Goal: Task Accomplishment & Management: Manage account settings

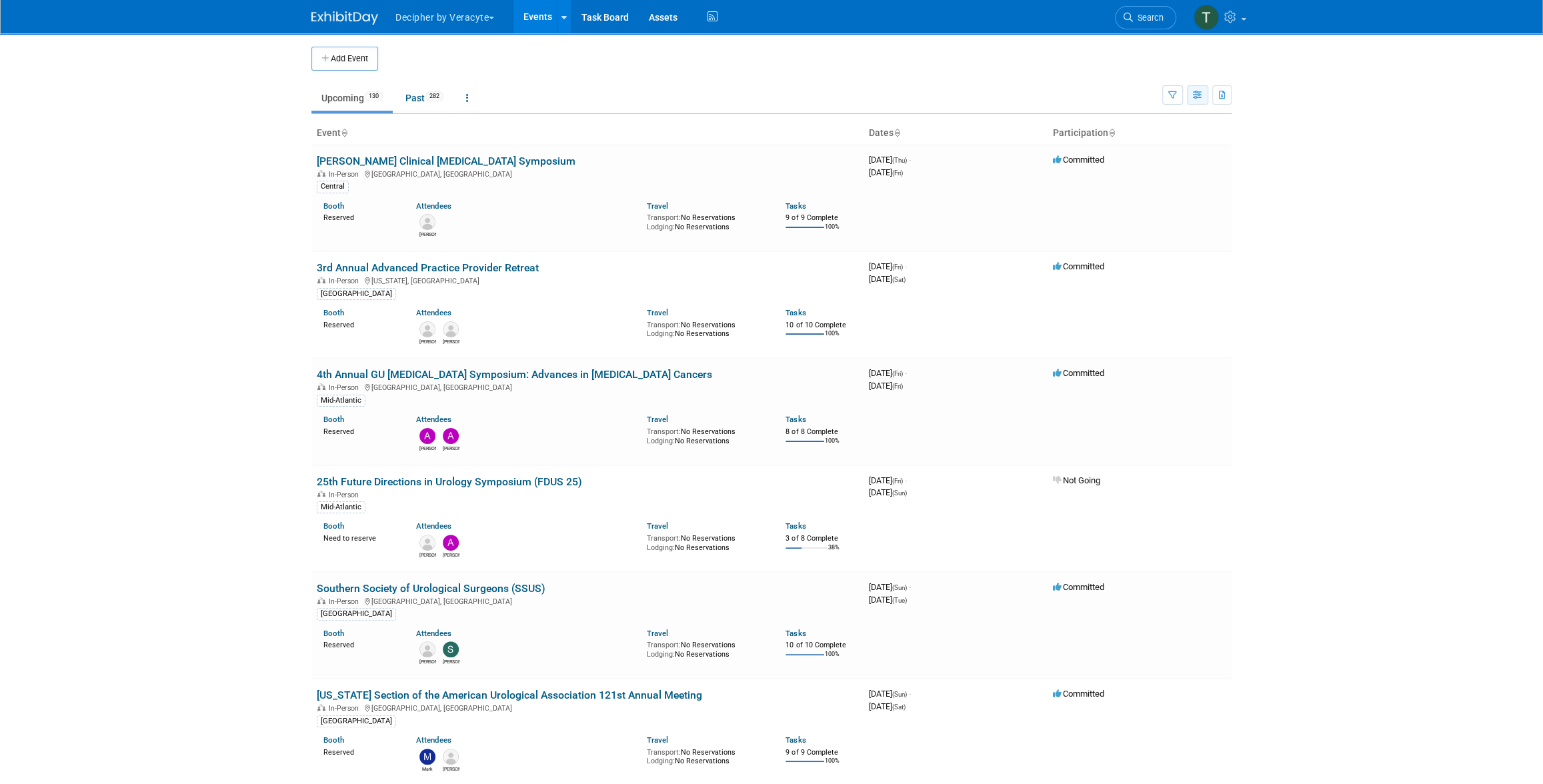
click at [1202, 97] on icon "button" at bounding box center [1198, 95] width 10 height 9
click at [1221, 106] on div "Show: All Events Just My Events Only show events that either I created, or I am…" at bounding box center [1196, 93] width 69 height 43
click at [1223, 102] on button "button" at bounding box center [1222, 94] width 19 height 19
click at [1192, 144] on link "Export Current View (130 Events)" at bounding box center [1146, 138] width 149 height 19
click at [429, 105] on link "Past 282" at bounding box center [424, 97] width 58 height 26
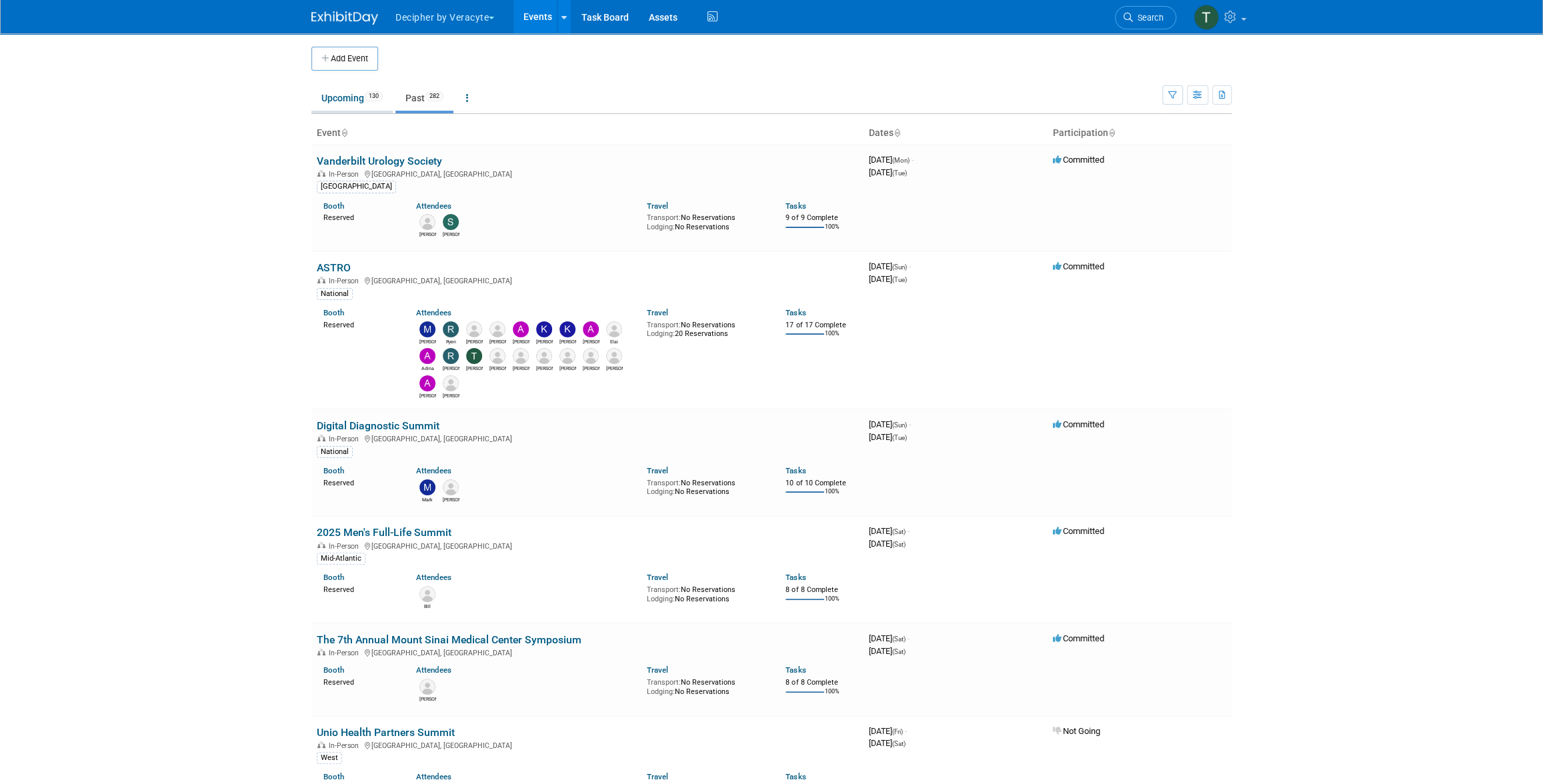
click at [366, 102] on link "Upcoming 130" at bounding box center [352, 97] width 81 height 26
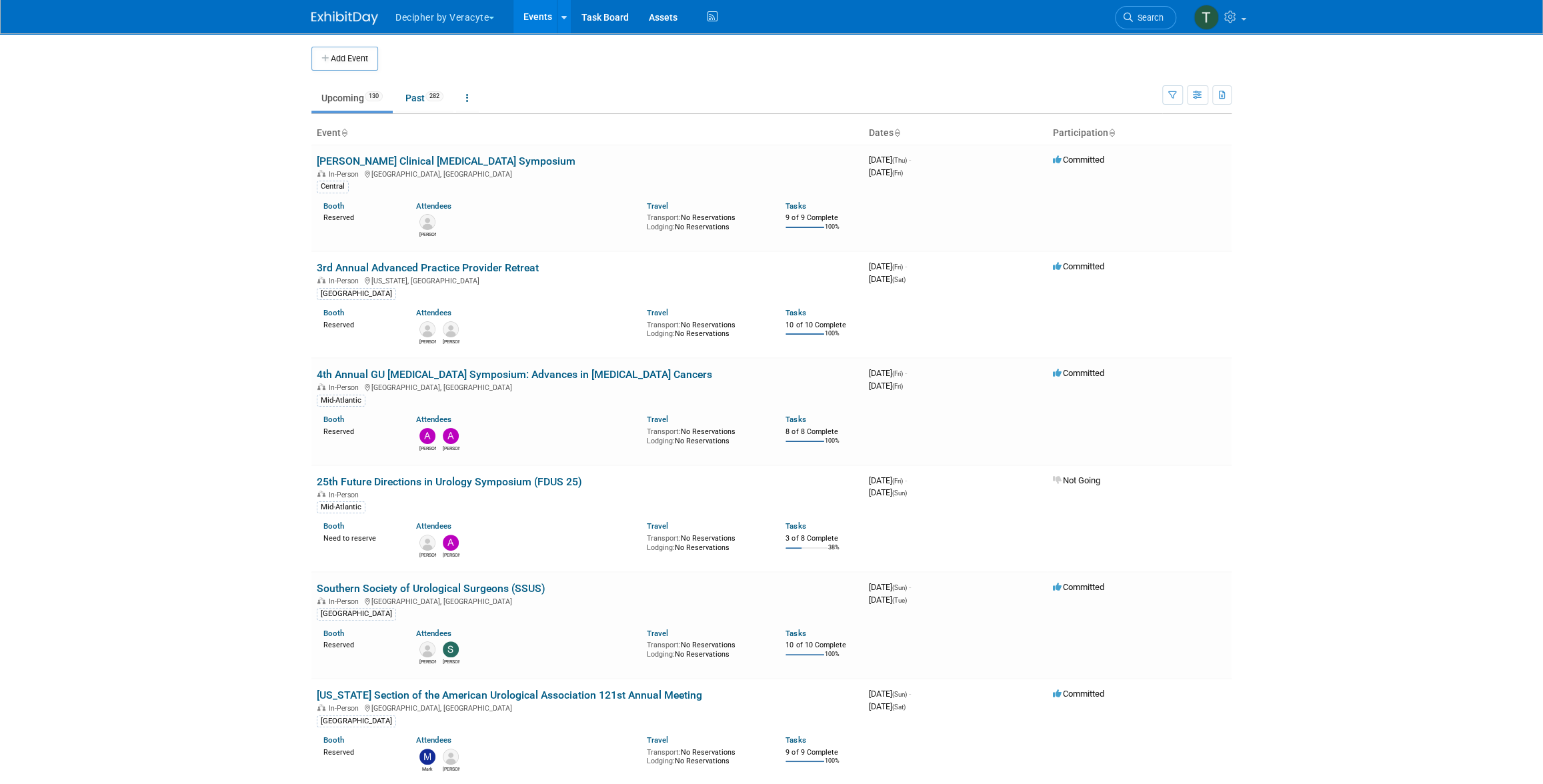
scroll to position [3281, 0]
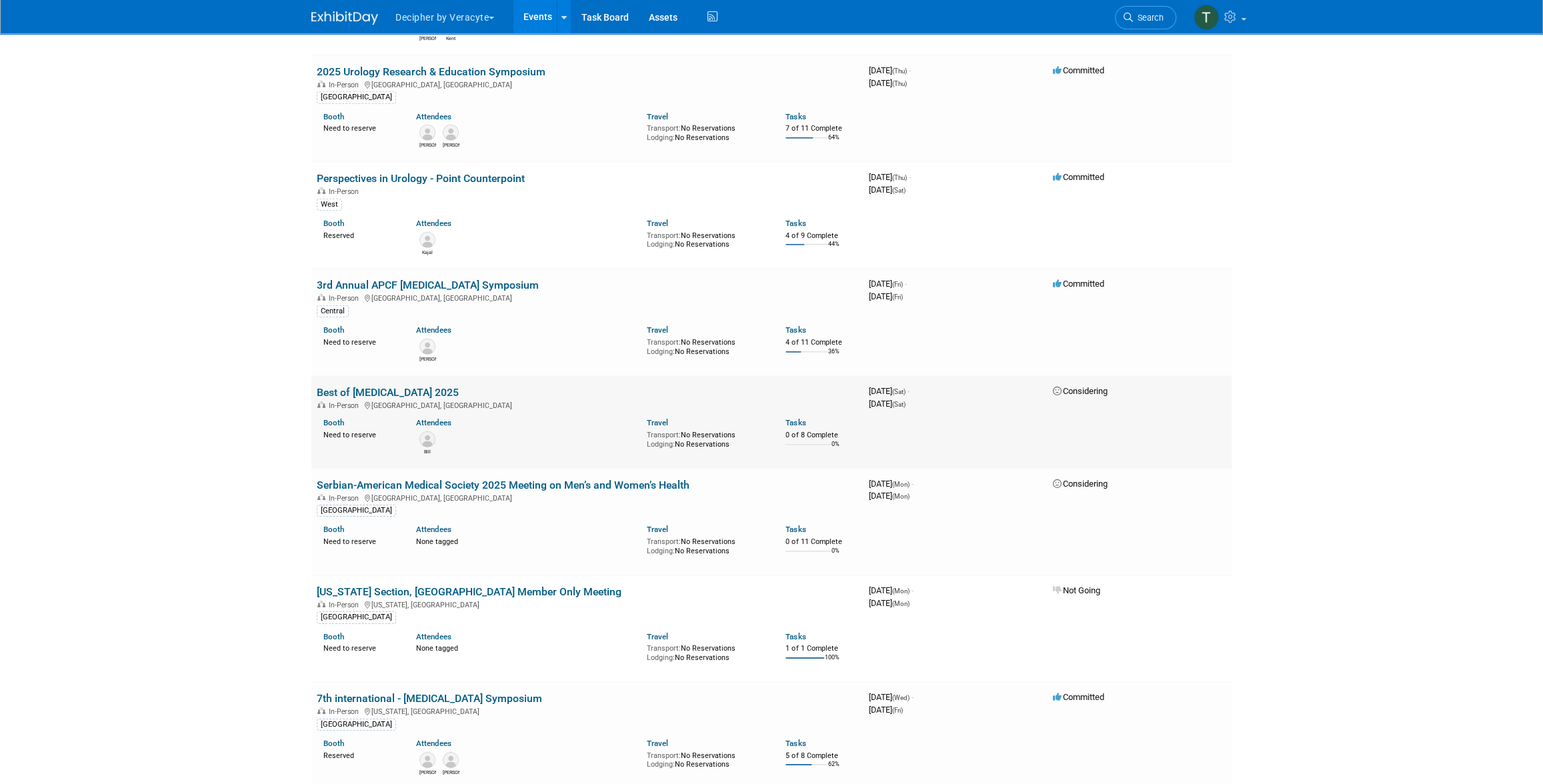
click at [380, 386] on link "Best of Radiation Oncology 2025" at bounding box center [387, 392] width 142 height 12
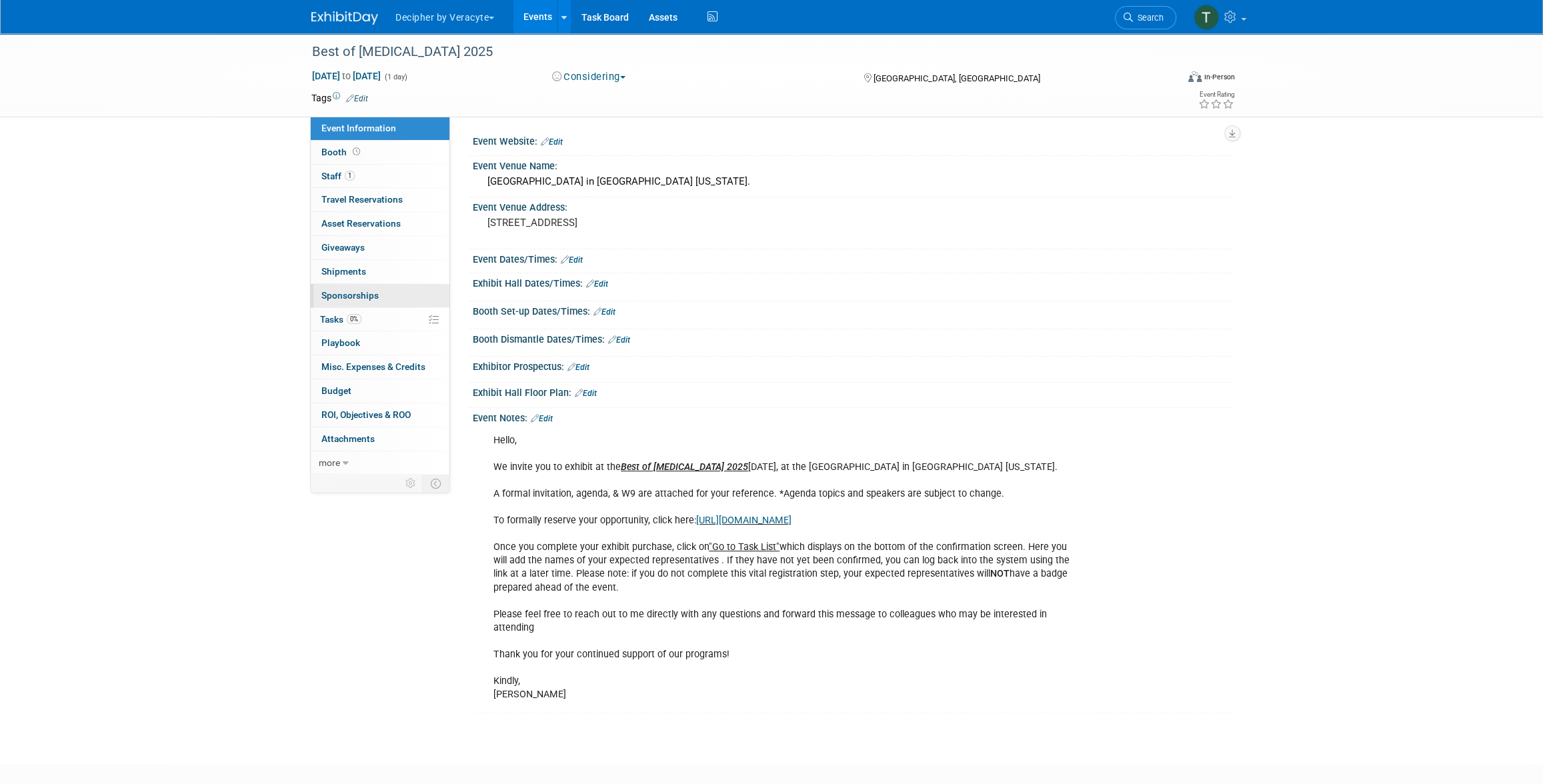
click at [348, 303] on link "0 Sponsorships 0" at bounding box center [380, 296] width 139 height 24
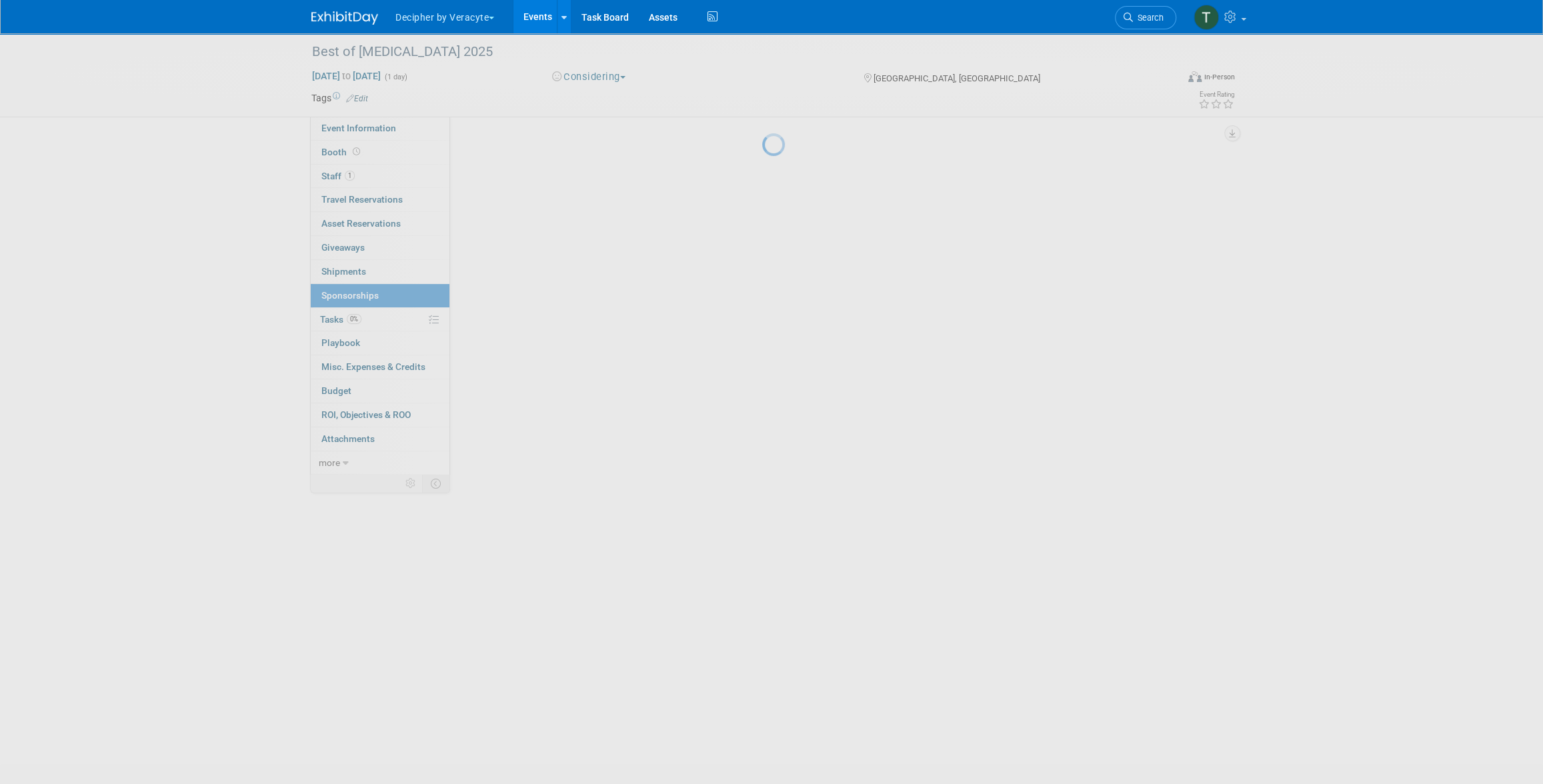
click at [763, 325] on div at bounding box center [772, 392] width 19 height 784
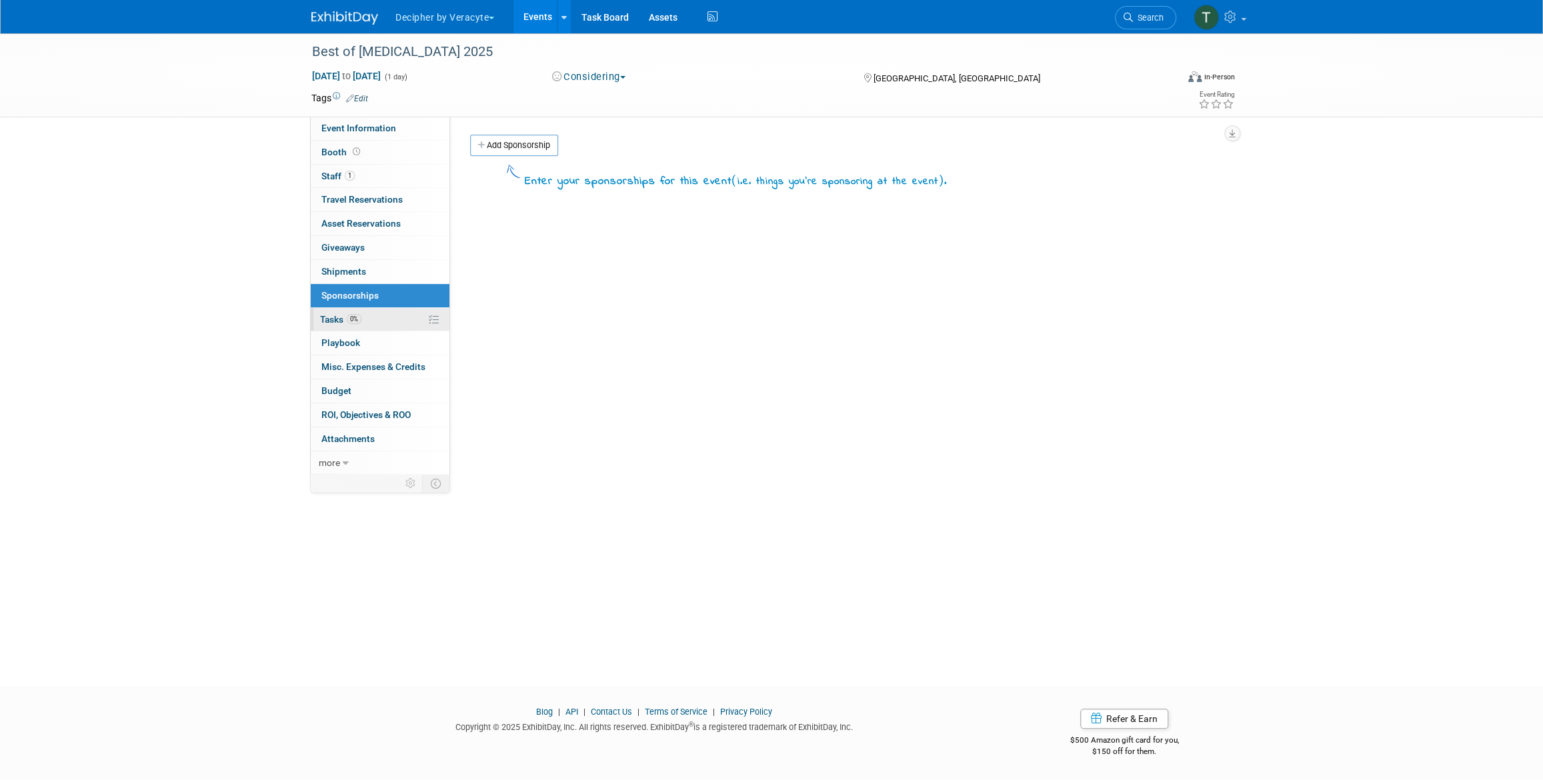
click at [360, 321] on span "0%" at bounding box center [354, 318] width 15 height 10
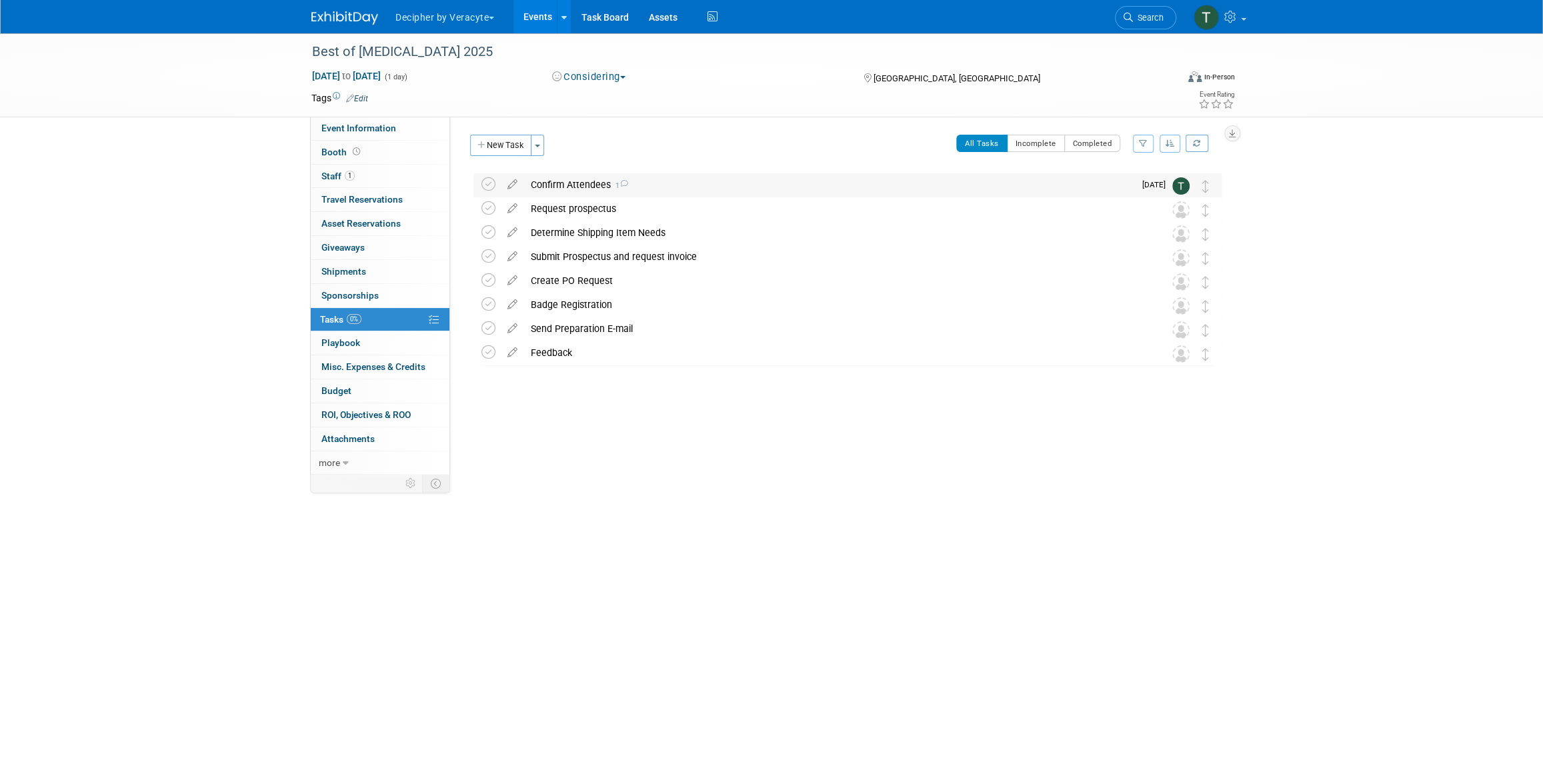
click at [601, 179] on div "Confirm Attendees 1" at bounding box center [830, 185] width 610 height 23
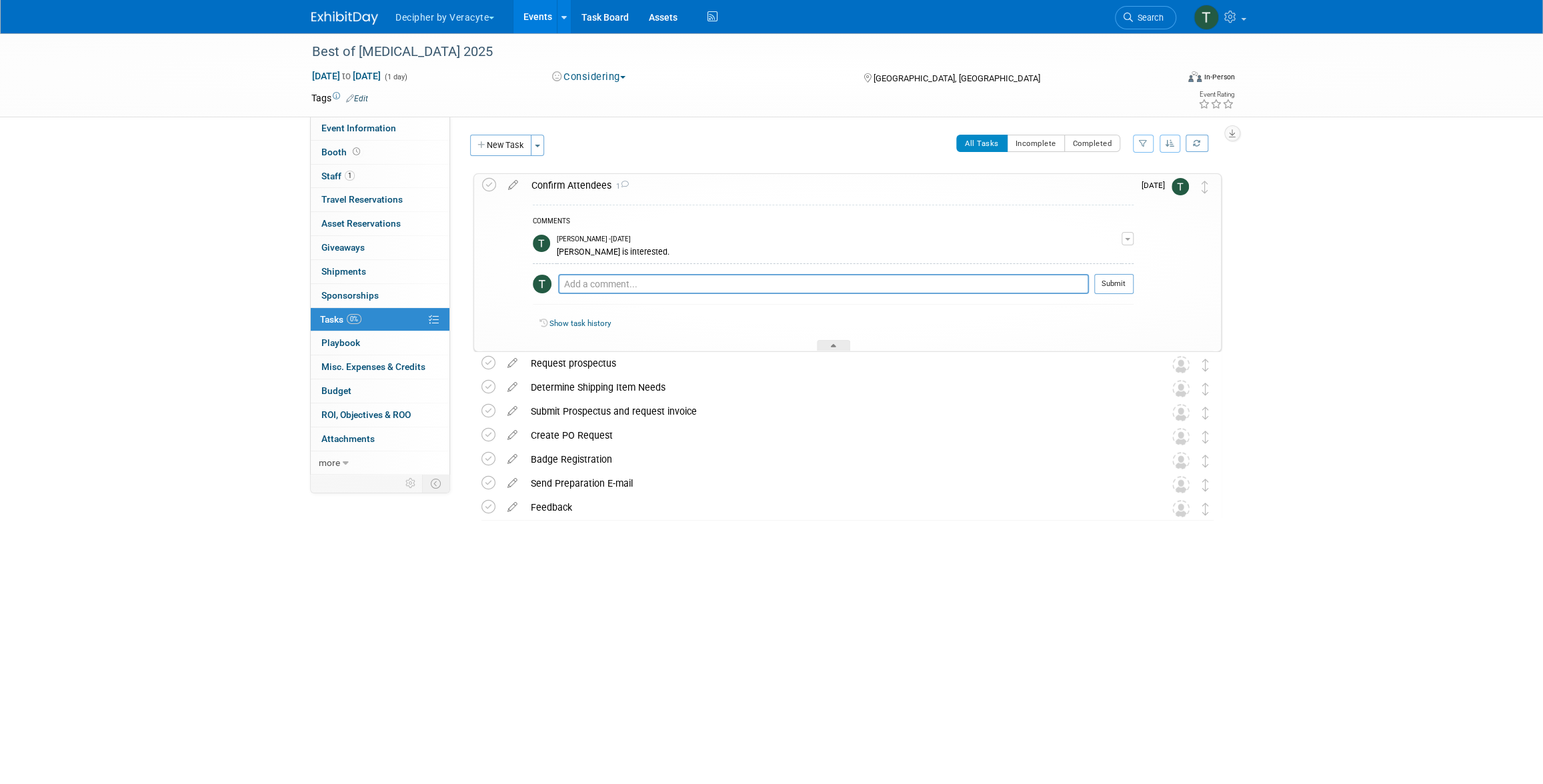
click at [601, 179] on div "Confirm Attendees 1" at bounding box center [830, 185] width 609 height 23
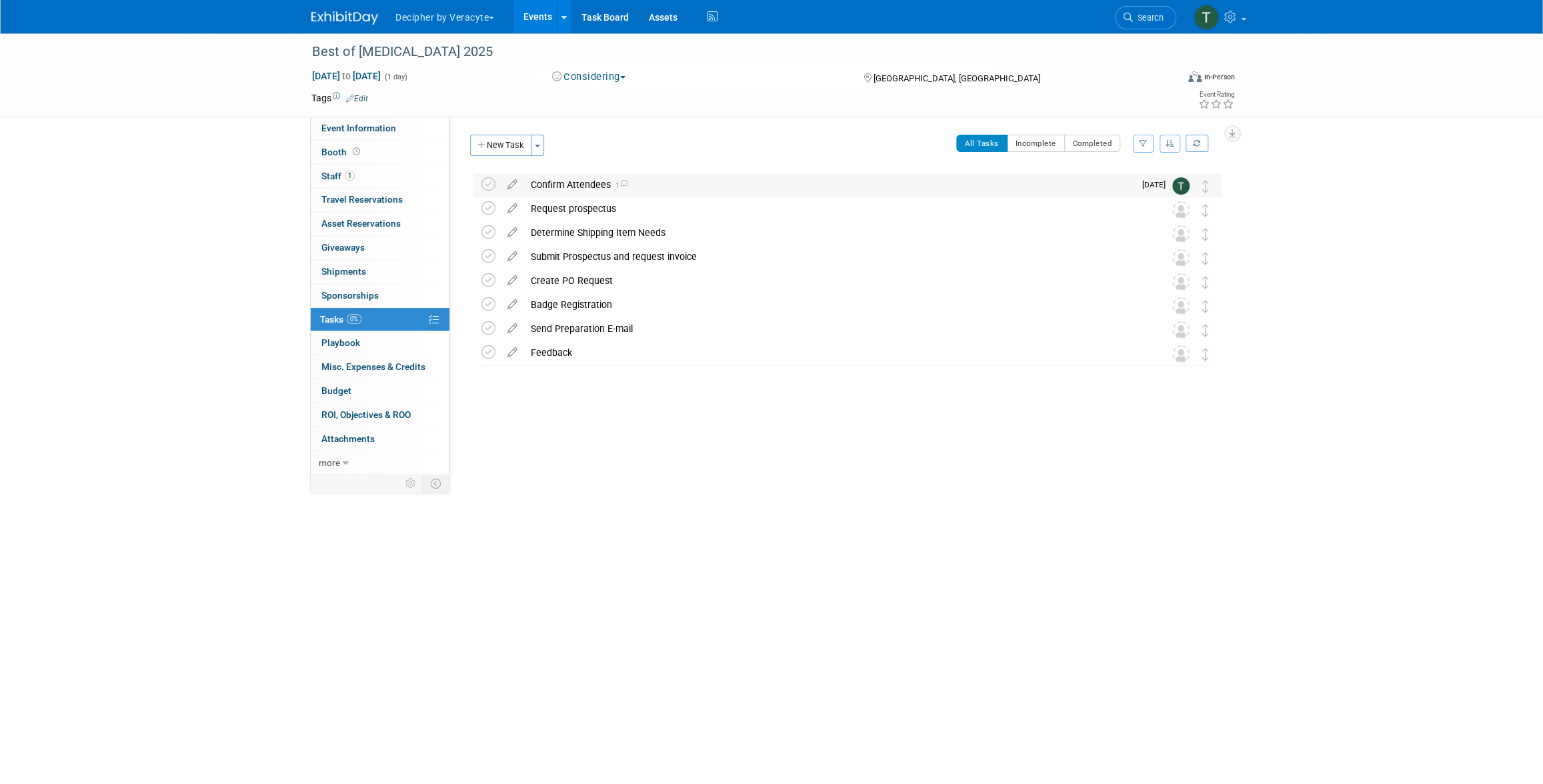
click at [607, 176] on div "Confirm Attendees 1" at bounding box center [830, 185] width 610 height 23
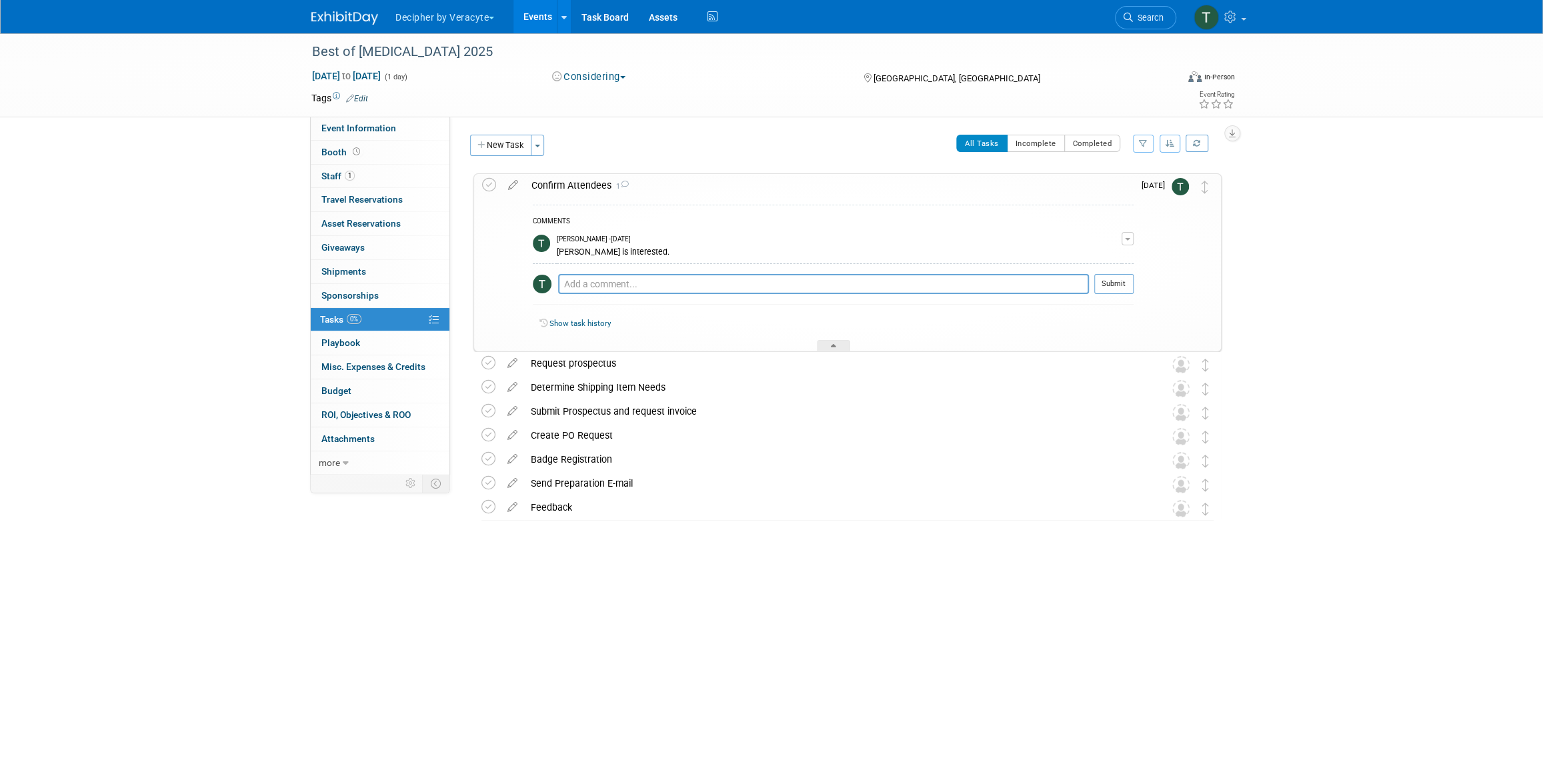
click at [607, 176] on div "Confirm Attendees 1" at bounding box center [830, 185] width 609 height 23
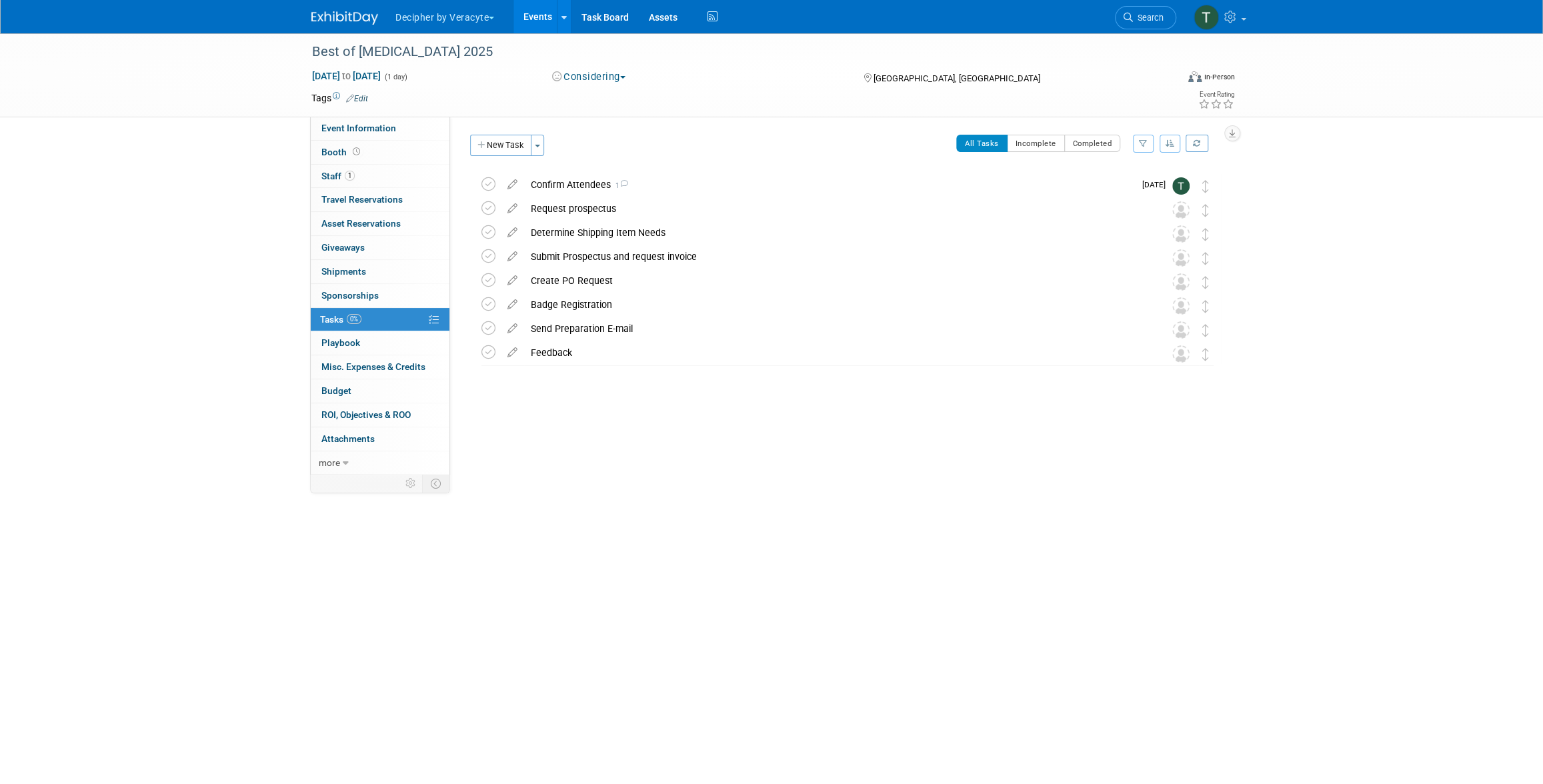
click at [527, 24] on link "Events" at bounding box center [539, 16] width 49 height 33
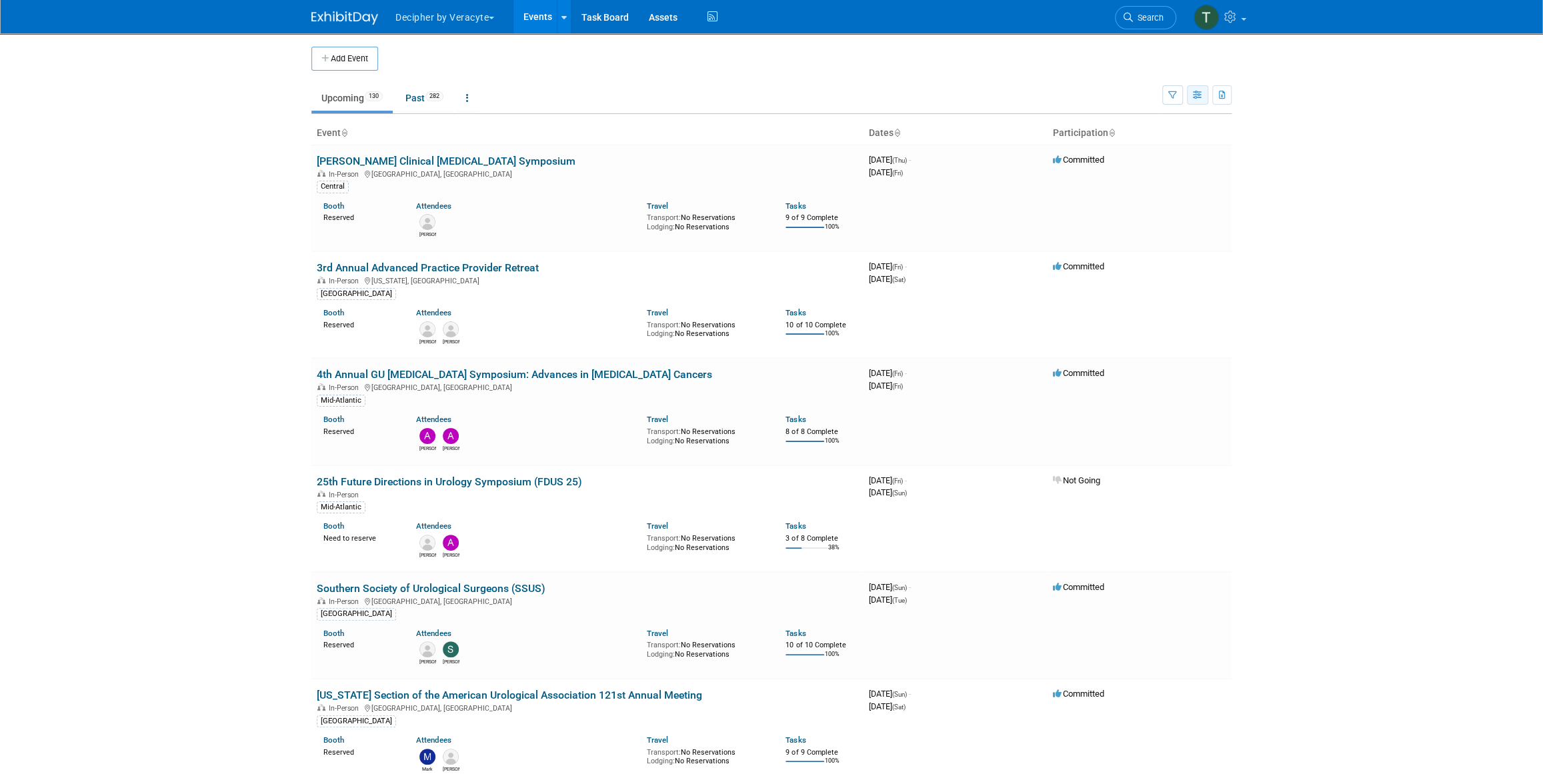
click at [1187, 95] on button "button" at bounding box center [1197, 94] width 22 height 19
click at [1175, 182] on link "Calendar View" at bounding box center [1141, 183] width 112 height 19
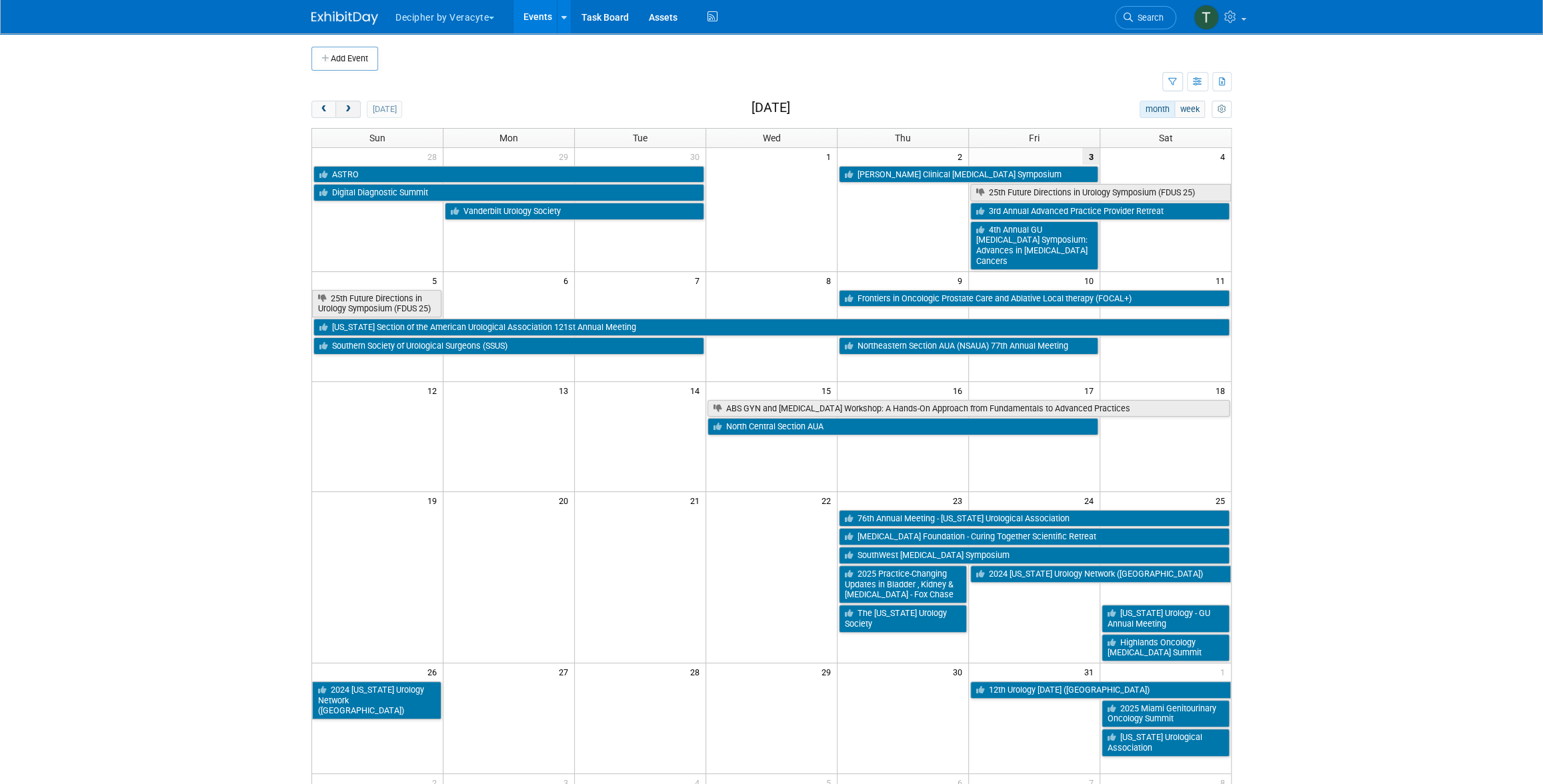
click at [350, 114] on button "next" at bounding box center [348, 110] width 25 height 17
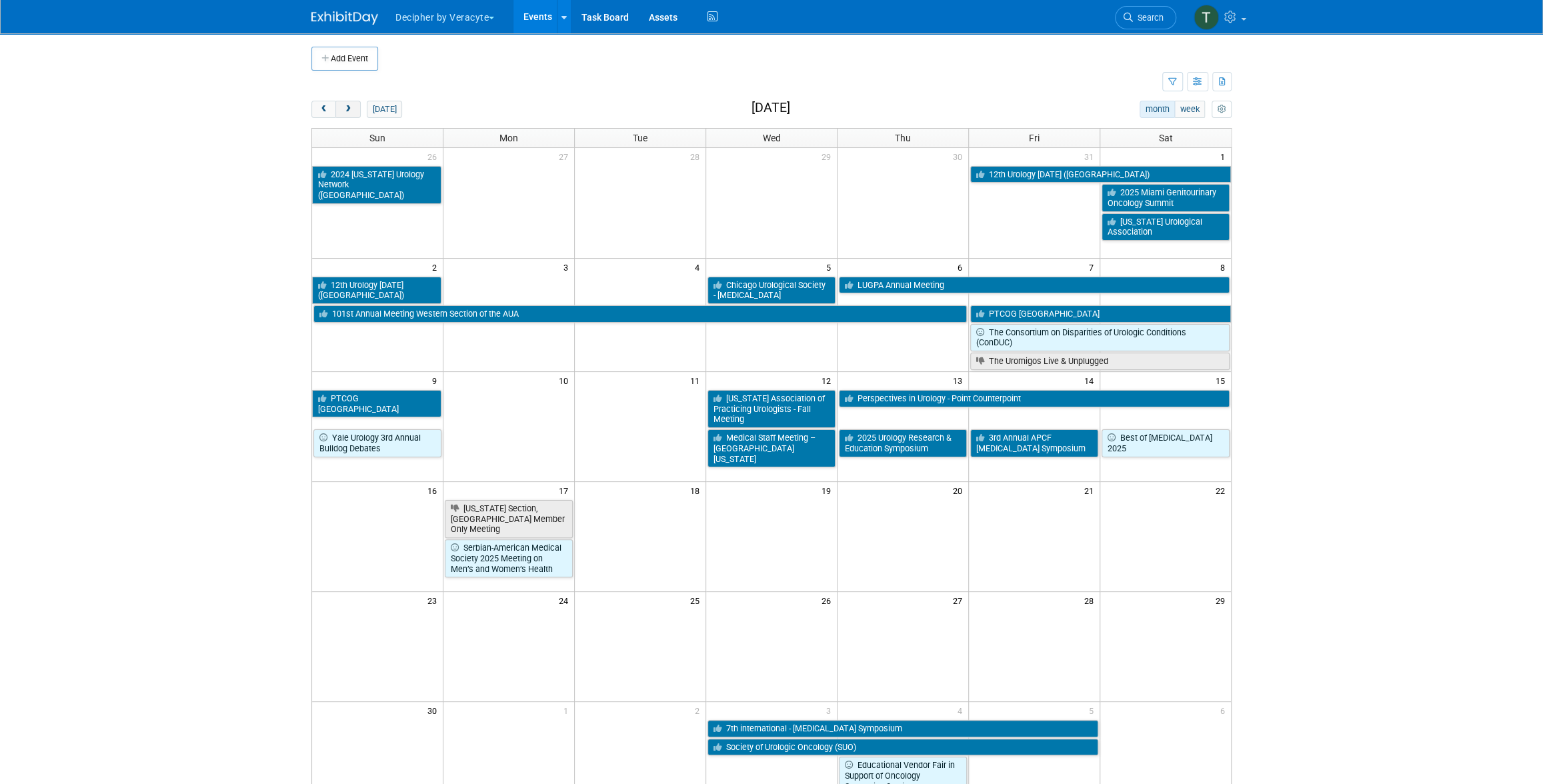
click at [350, 114] on button "next" at bounding box center [348, 110] width 25 height 17
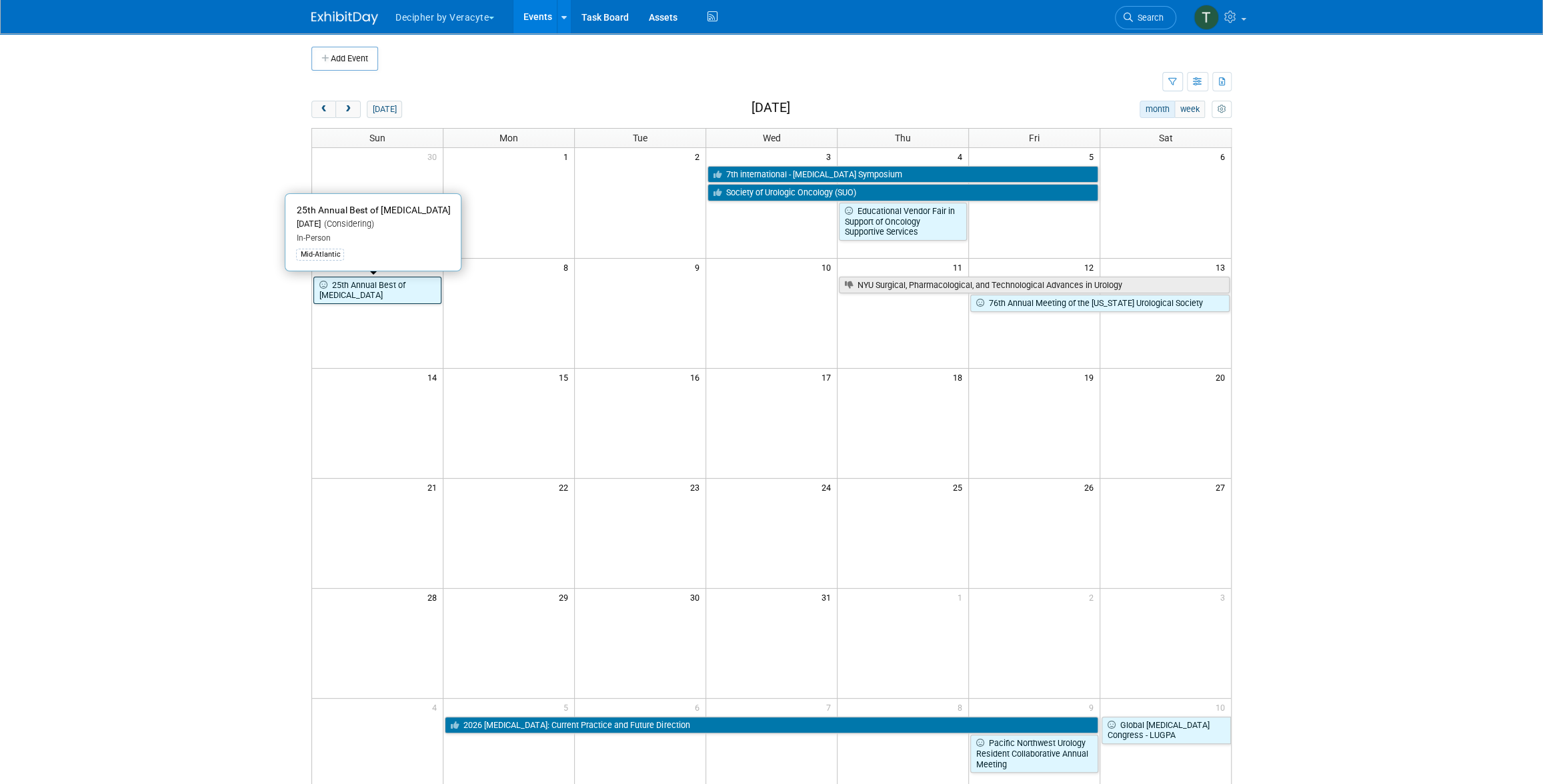
click at [393, 291] on link "25th Annual Best of [MEDICAL_DATA]" at bounding box center [378, 290] width 129 height 27
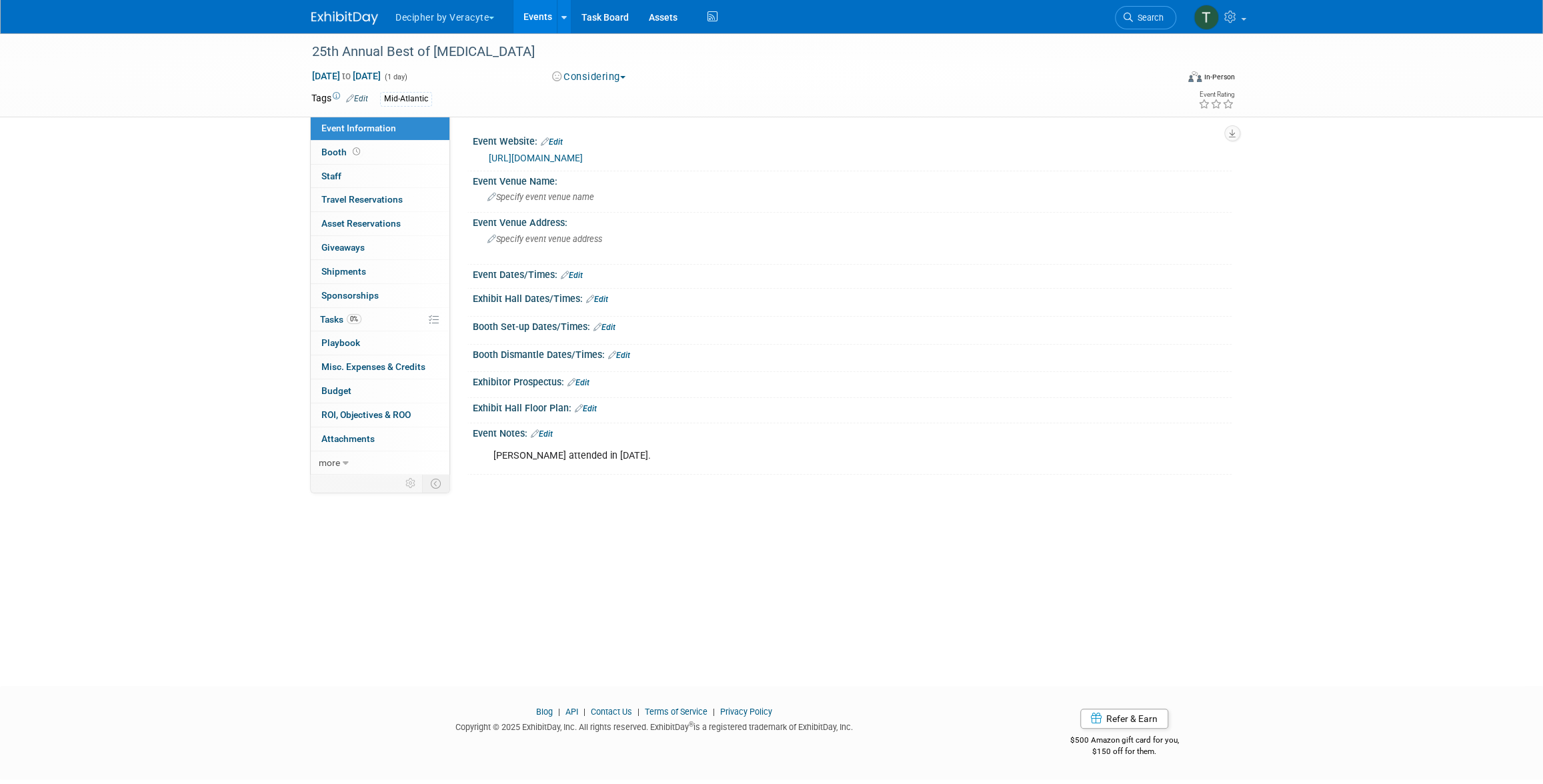
click at [589, 165] on div "https://www.clevelandclinicmeded.com/live/courses/radonc/exhibit.asp" at bounding box center [855, 159] width 733 height 15
click at [583, 158] on link "https://www.clevelandclinicmeded.com/live/courses/radonc/exhibit.asp" at bounding box center [536, 158] width 94 height 10
click at [357, 320] on span "0%" at bounding box center [354, 318] width 15 height 10
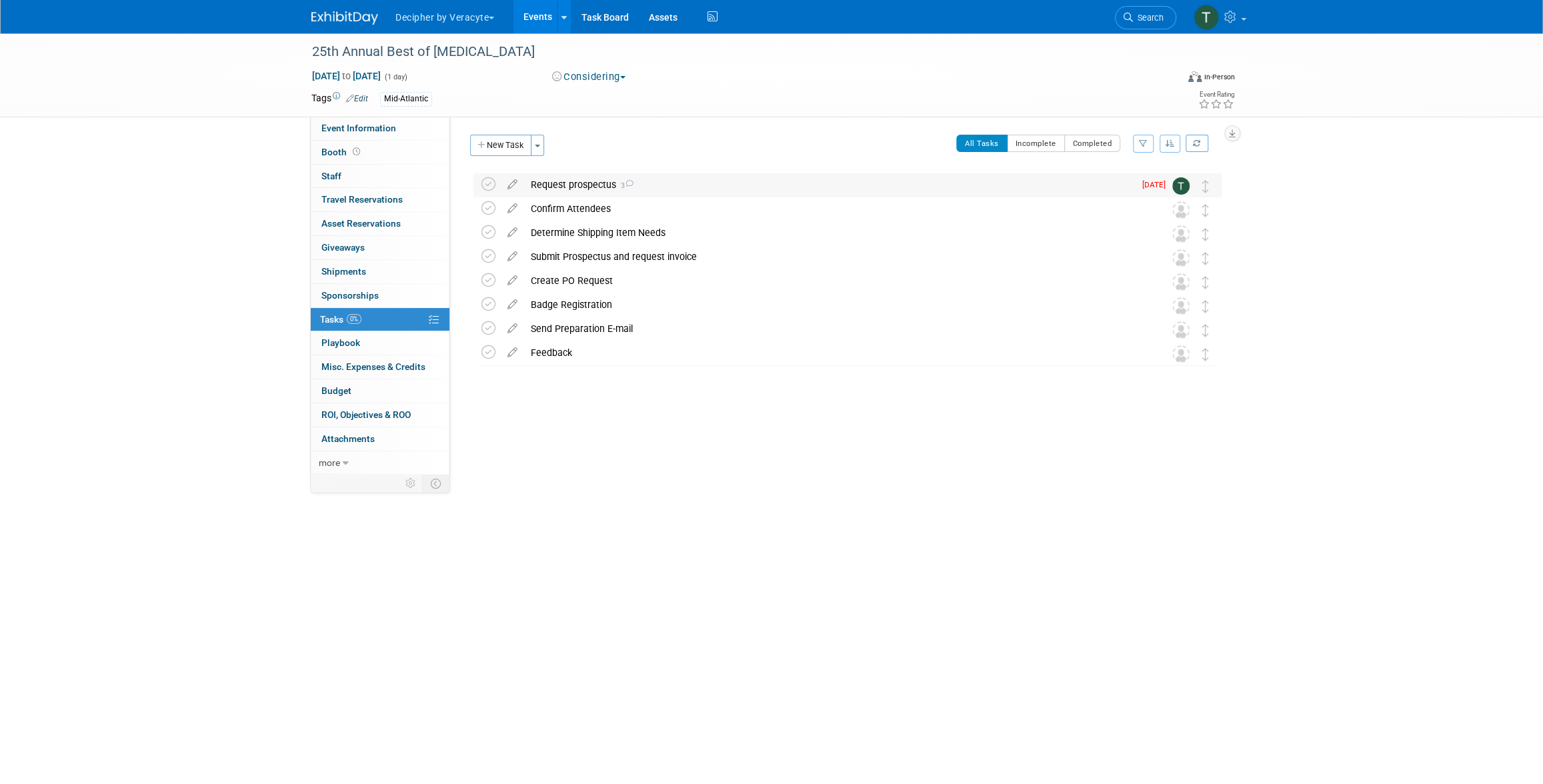
click at [571, 187] on div "Request prospectus 3" at bounding box center [830, 185] width 610 height 23
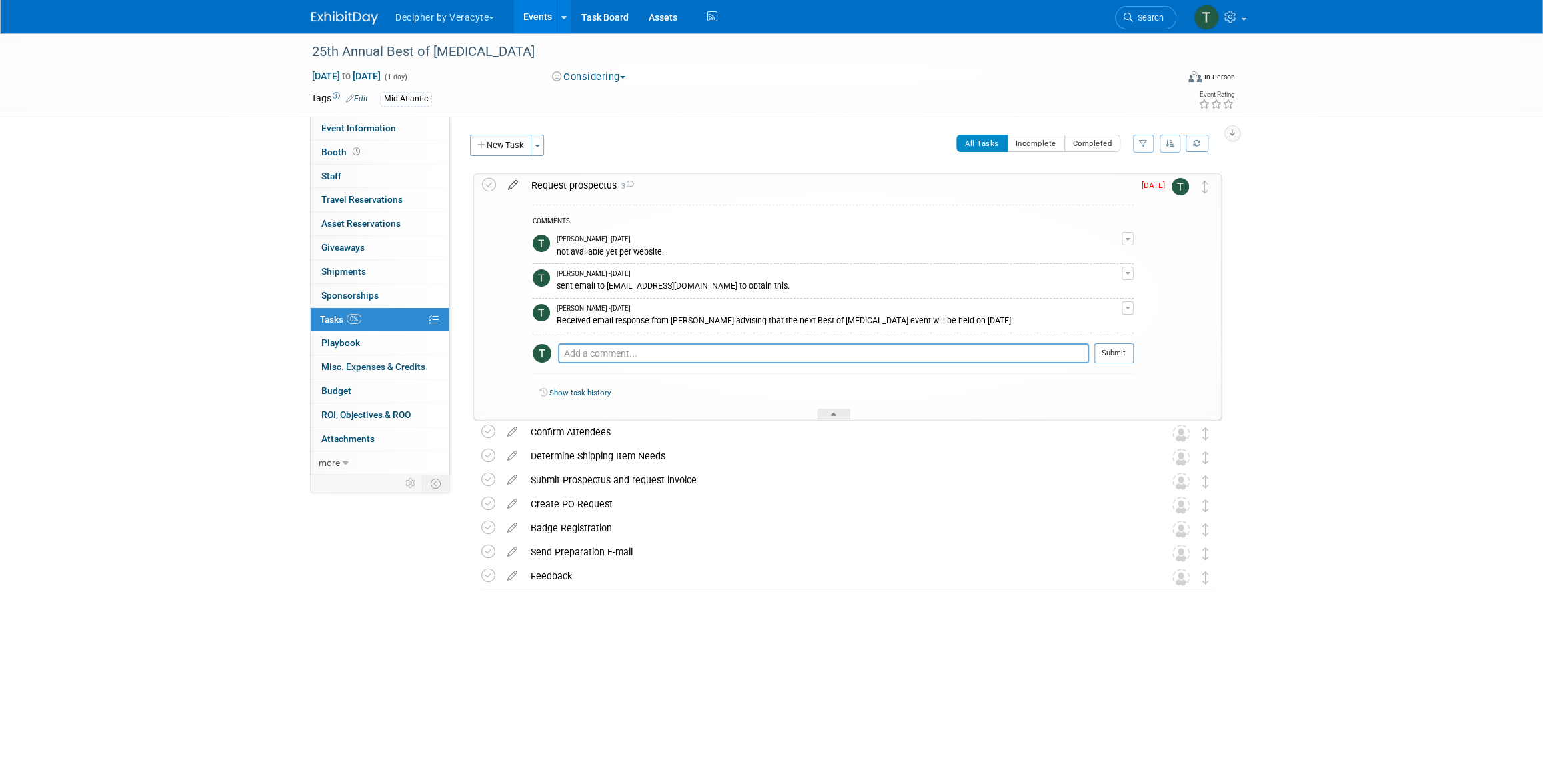
click at [514, 182] on icon at bounding box center [513, 182] width 24 height 17
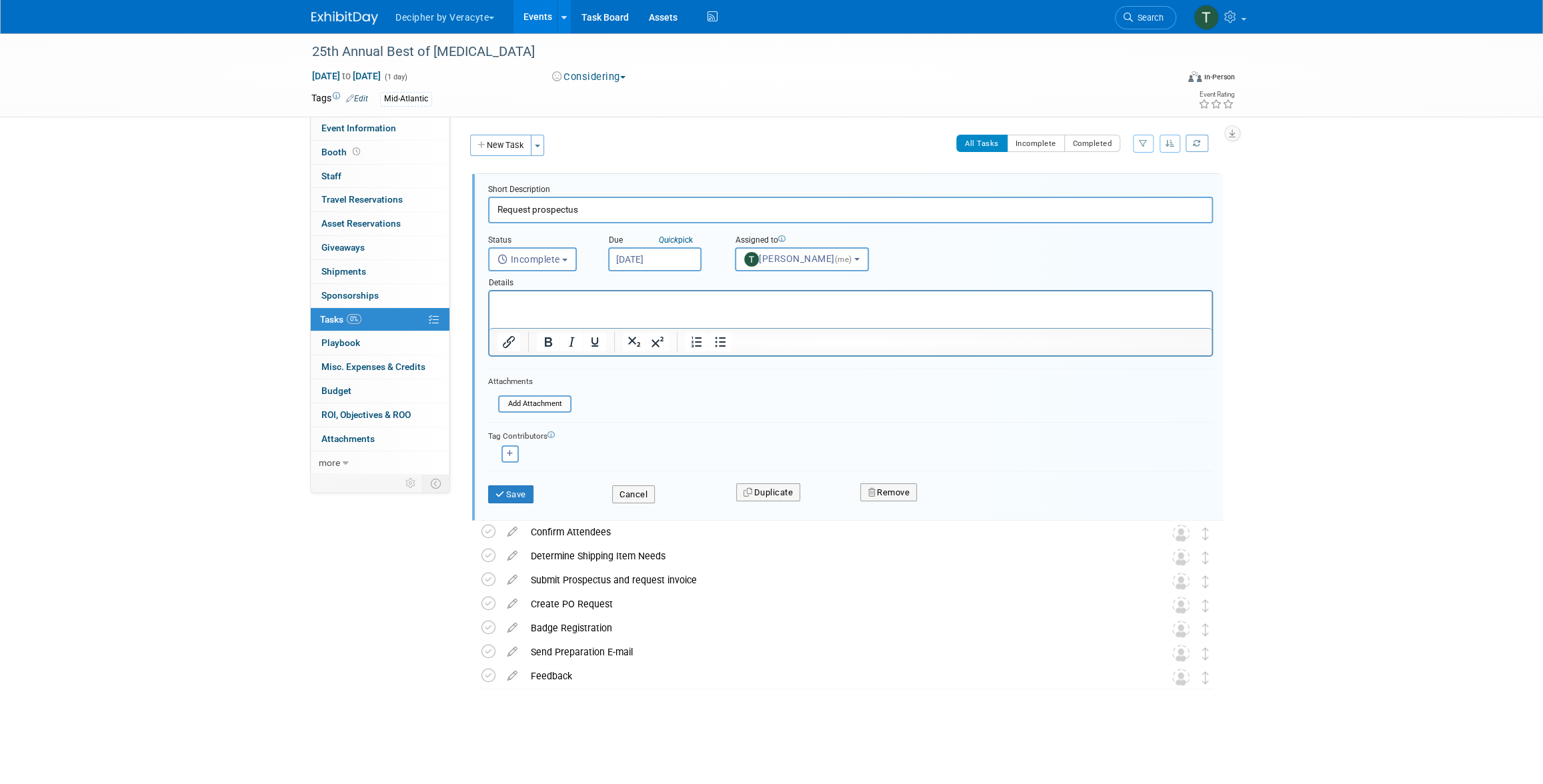
click at [663, 250] on input "Aug 19, 2025" at bounding box center [655, 259] width 94 height 24
click at [795, 286] on icon at bounding box center [799, 287] width 9 height 9
select select "9"
click at [657, 401] on span "20" at bounding box center [652, 407] width 26 height 26
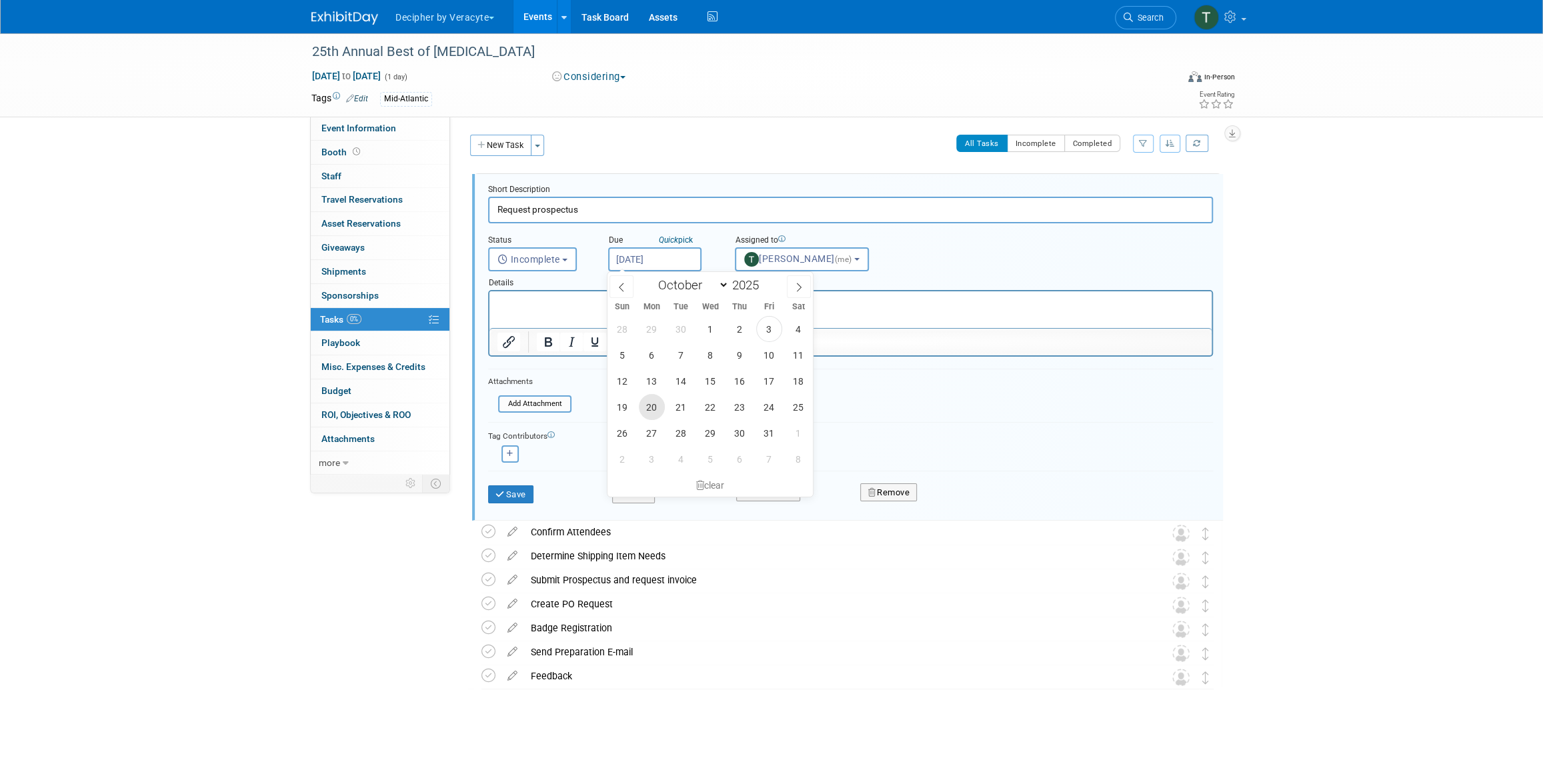
type input "Oct 20, 2025"
click at [499, 491] on icon "submit" at bounding box center [500, 494] width 10 height 9
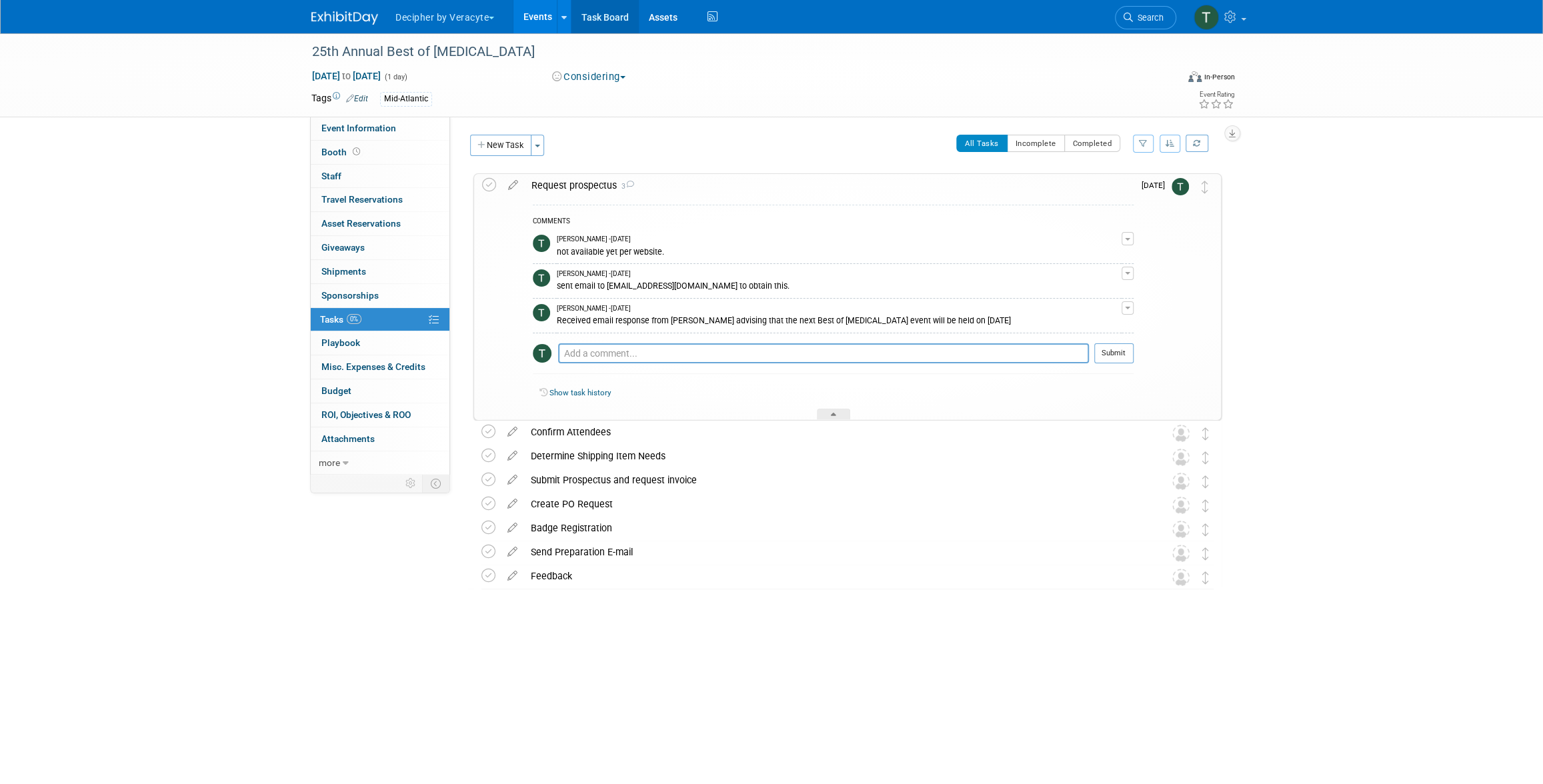
click at [627, 20] on link "Task Board" at bounding box center [605, 16] width 67 height 33
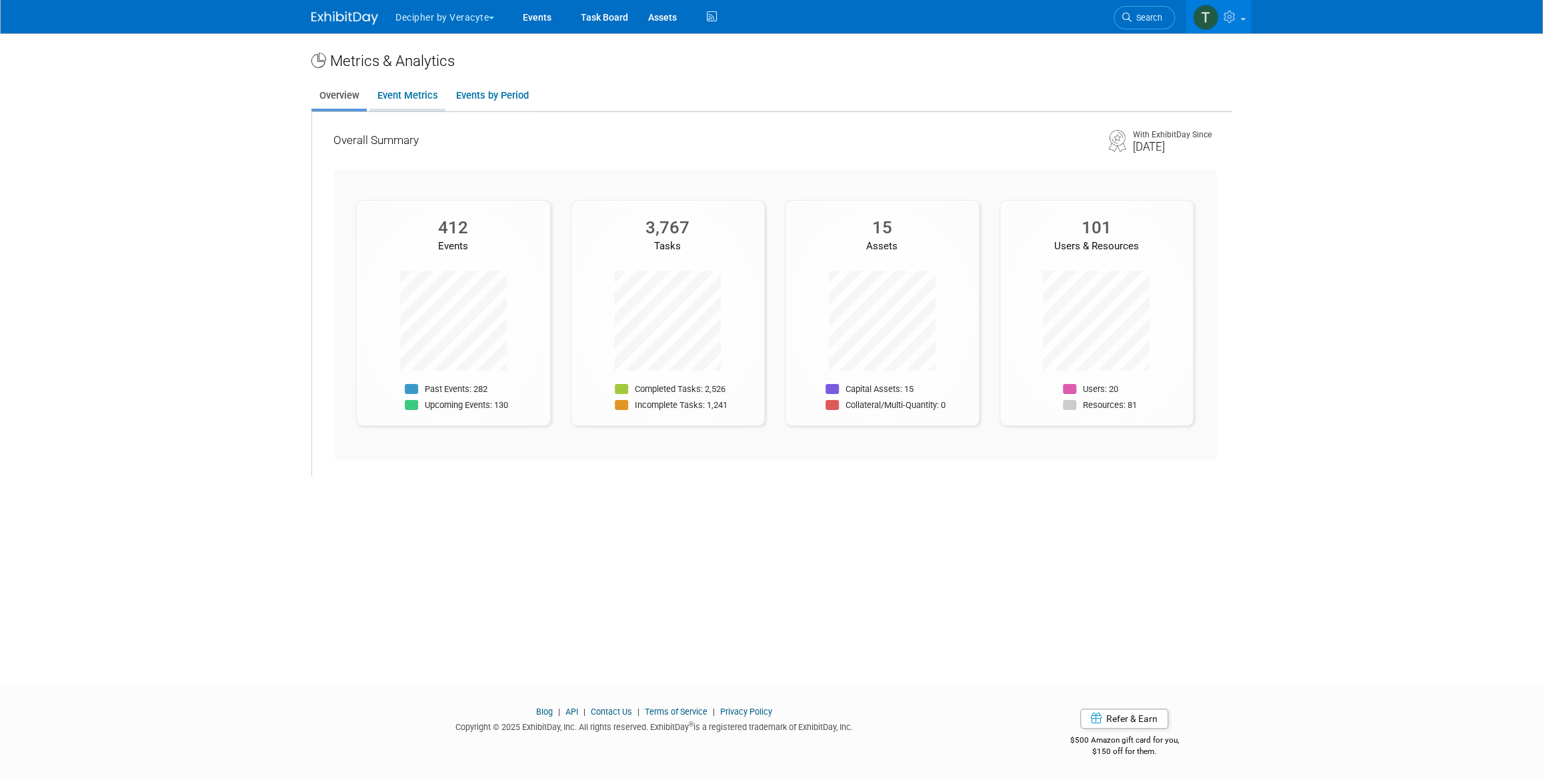
click at [434, 99] on link "Event Metrics" at bounding box center [407, 96] width 76 height 26
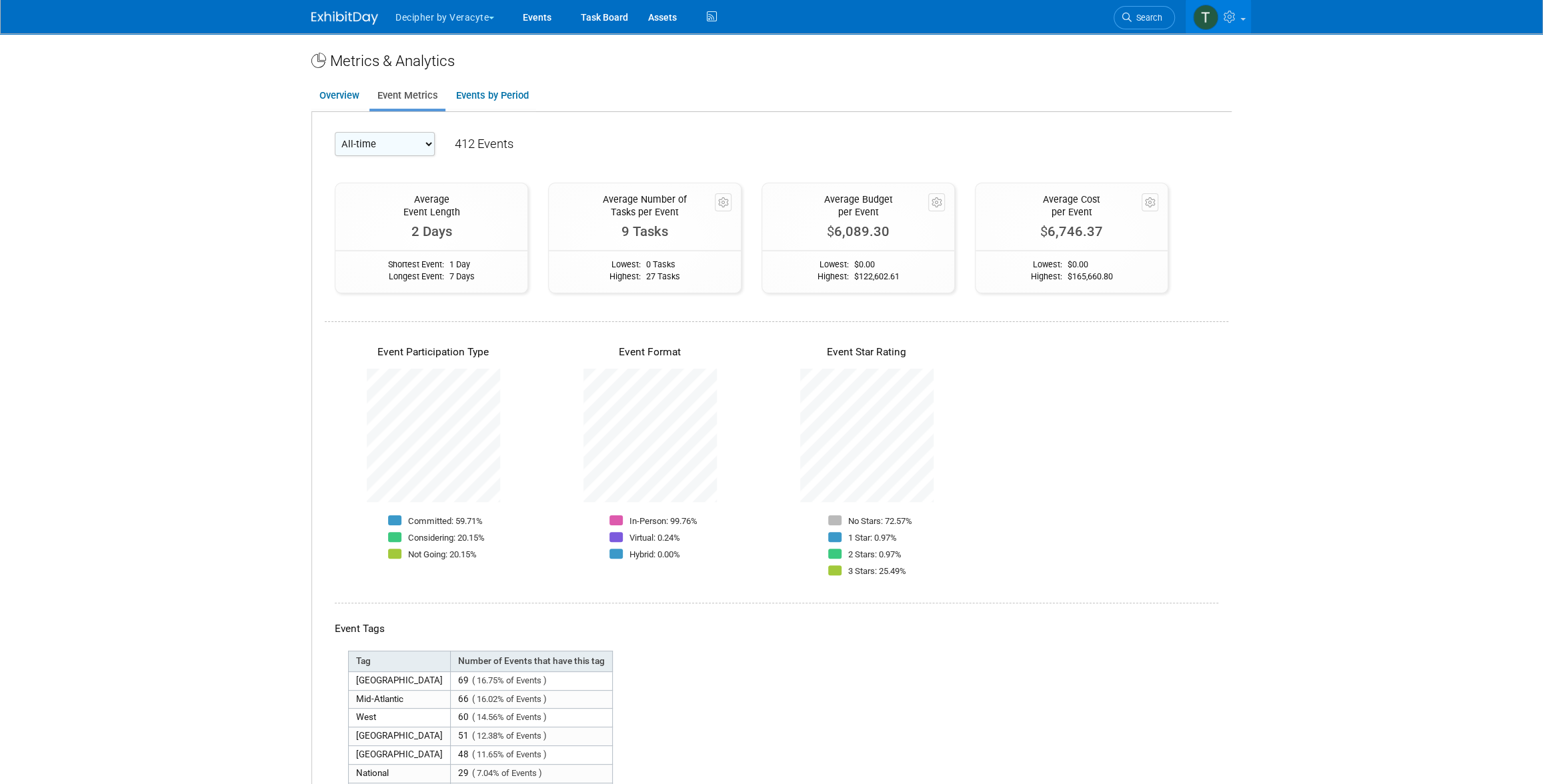
click at [386, 150] on select "All-time 2026 2025 2024 2023" at bounding box center [385, 144] width 100 height 24
select select "2025"
click at [334, 132] on select "All-time 2026 2025 2024 2023" at bounding box center [385, 144] width 100 height 24
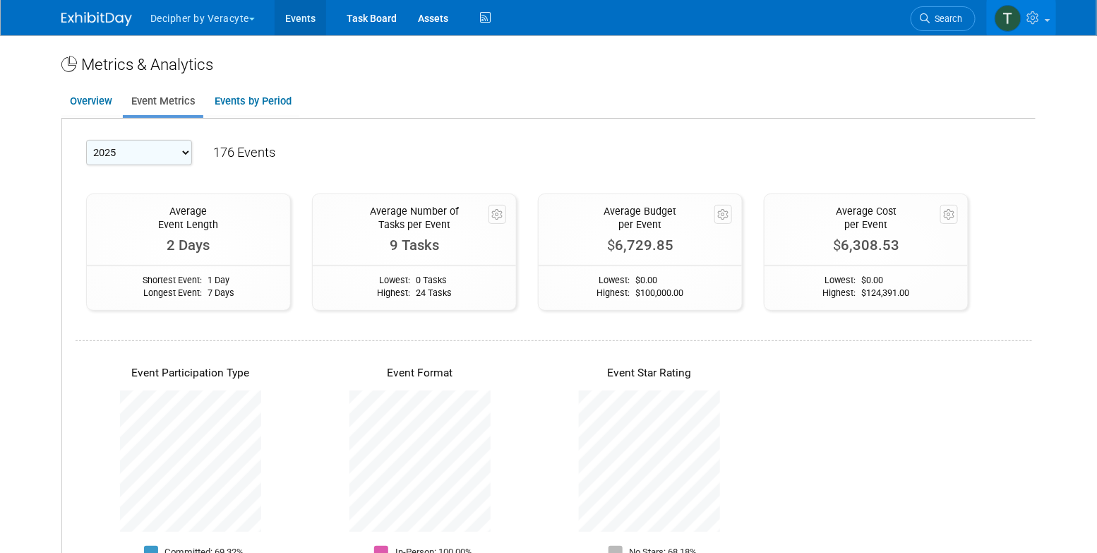
click at [303, 16] on link "Events" at bounding box center [301, 17] width 52 height 35
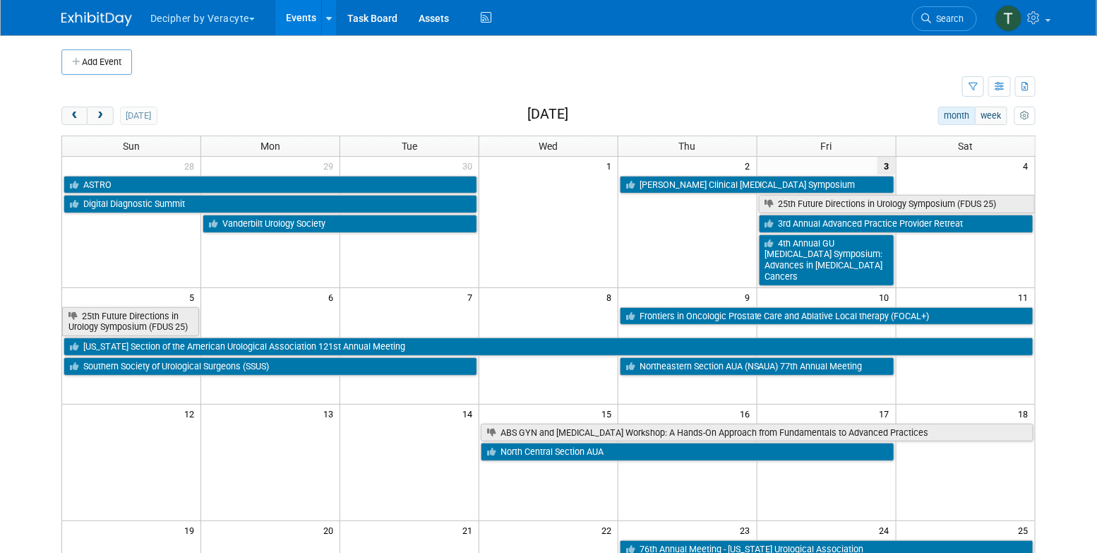
click at [396, 88] on td at bounding box center [511, 87] width 901 height 25
click at [539, 112] on h2 "[DATE]" at bounding box center [547, 115] width 41 height 16
click at [539, 114] on h2 "[DATE]" at bounding box center [547, 115] width 41 height 16
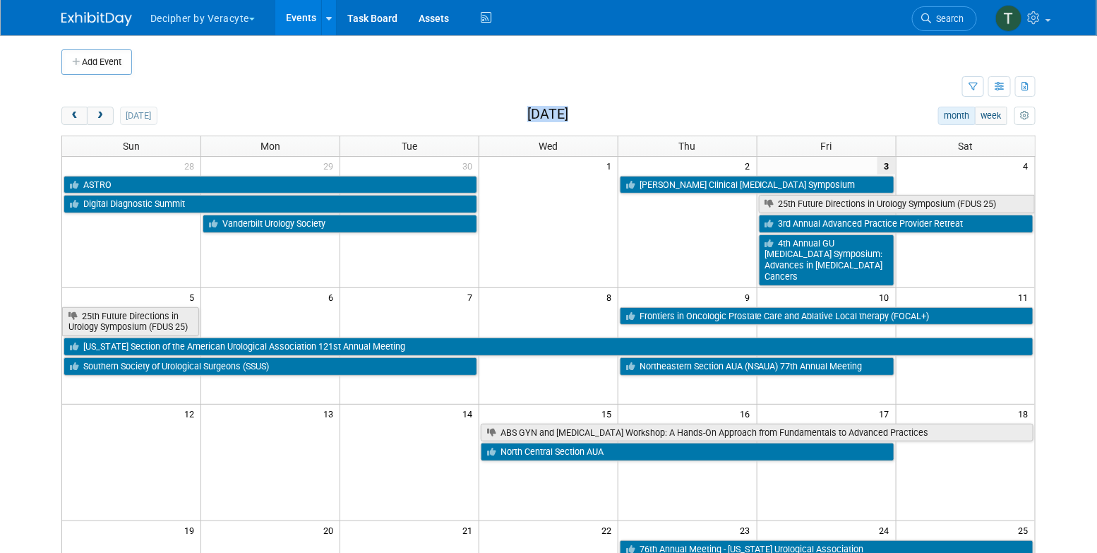
click at [539, 114] on h2 "[DATE]" at bounding box center [547, 115] width 41 height 16
click at [1007, 89] on button "button" at bounding box center [999, 86] width 23 height 20
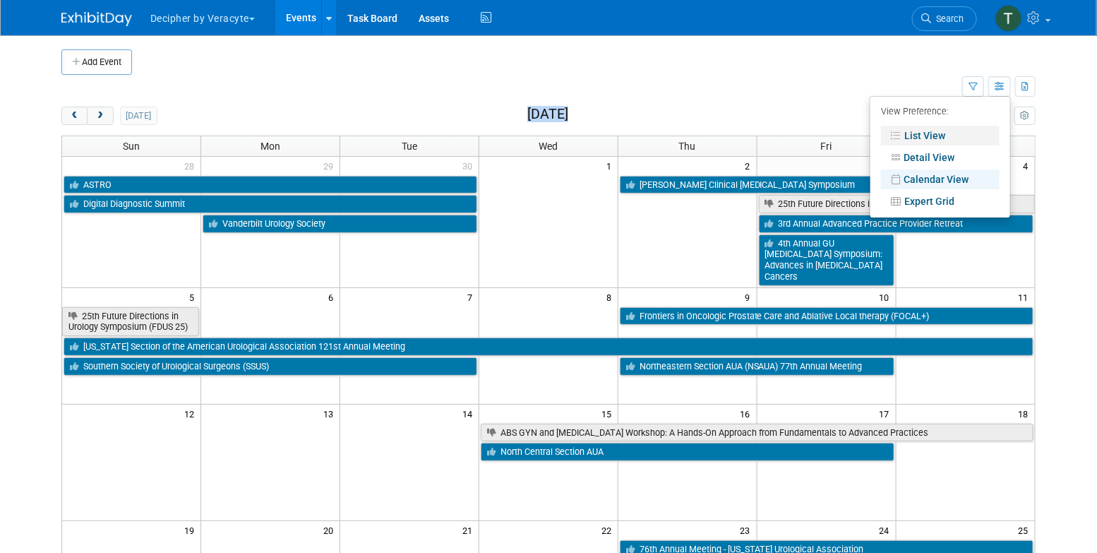
click at [956, 145] on link "List View" at bounding box center [940, 136] width 119 height 20
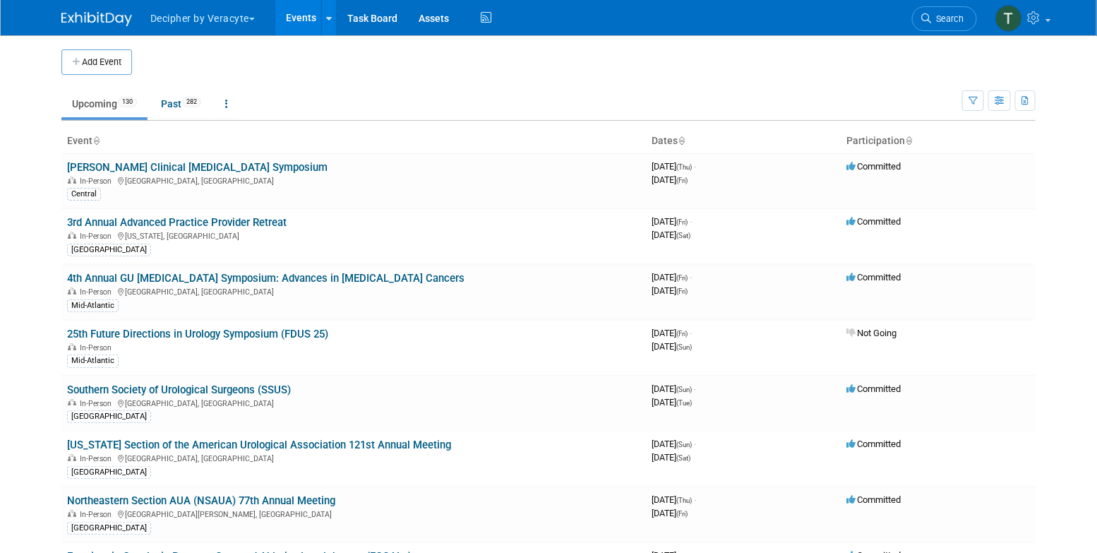
scroll to position [304, 0]
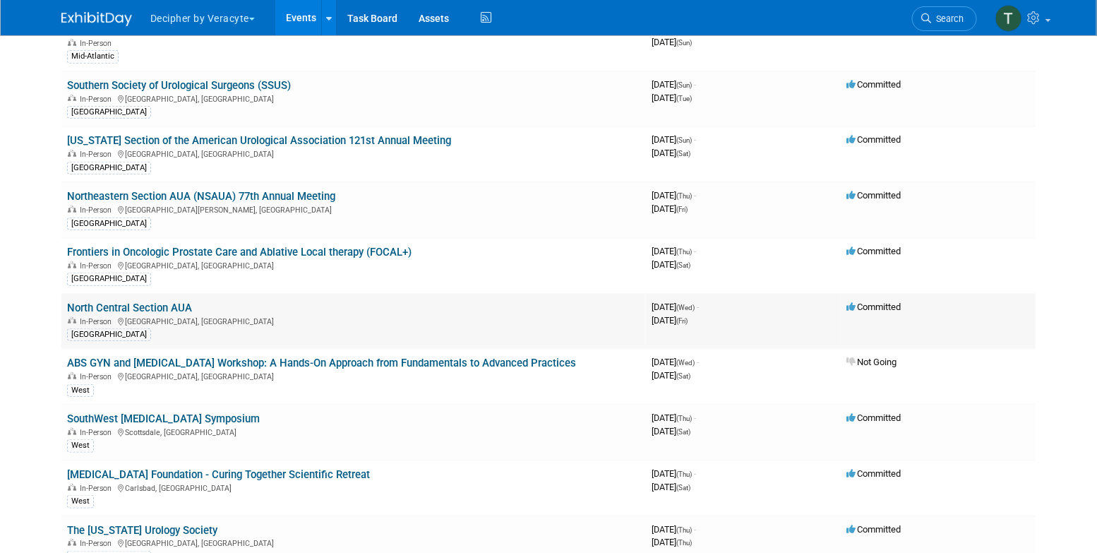
click at [188, 304] on link "North Central Section AUA" at bounding box center [129, 307] width 125 height 13
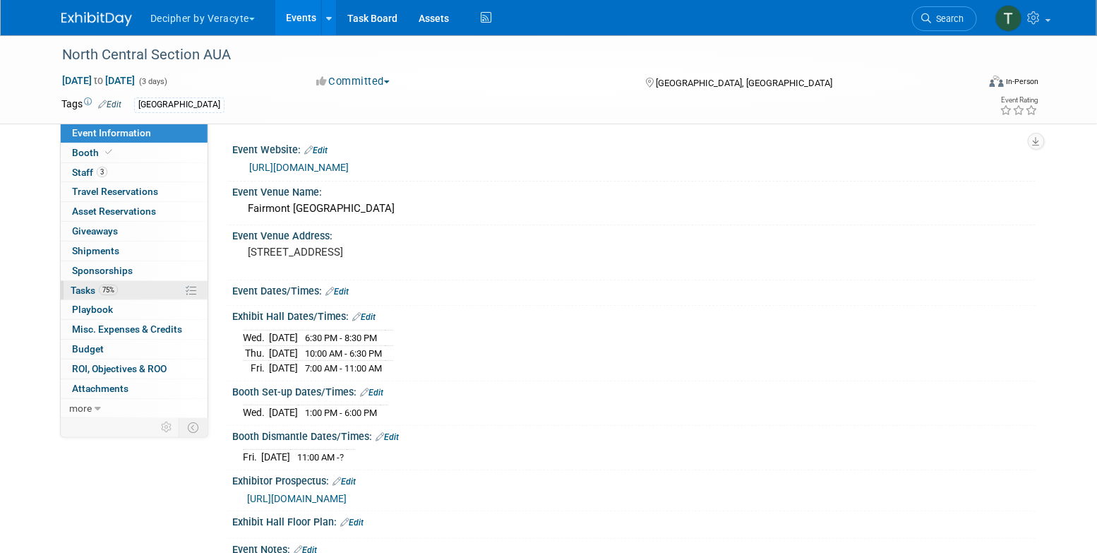
click at [145, 294] on link "75% Tasks 75%" at bounding box center [134, 290] width 147 height 19
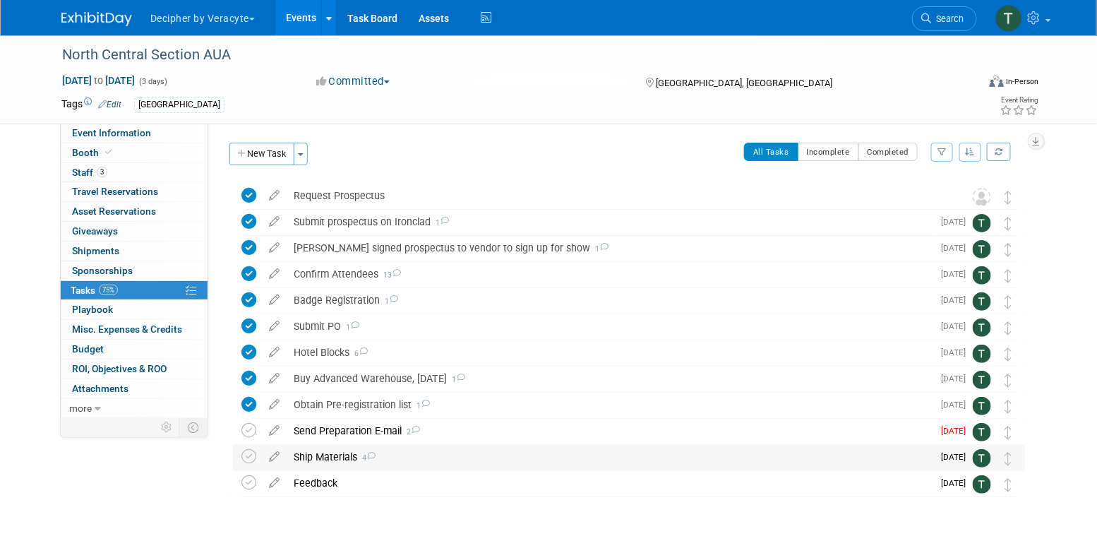
click at [338, 450] on div "Ship Materials 4" at bounding box center [610, 457] width 646 height 24
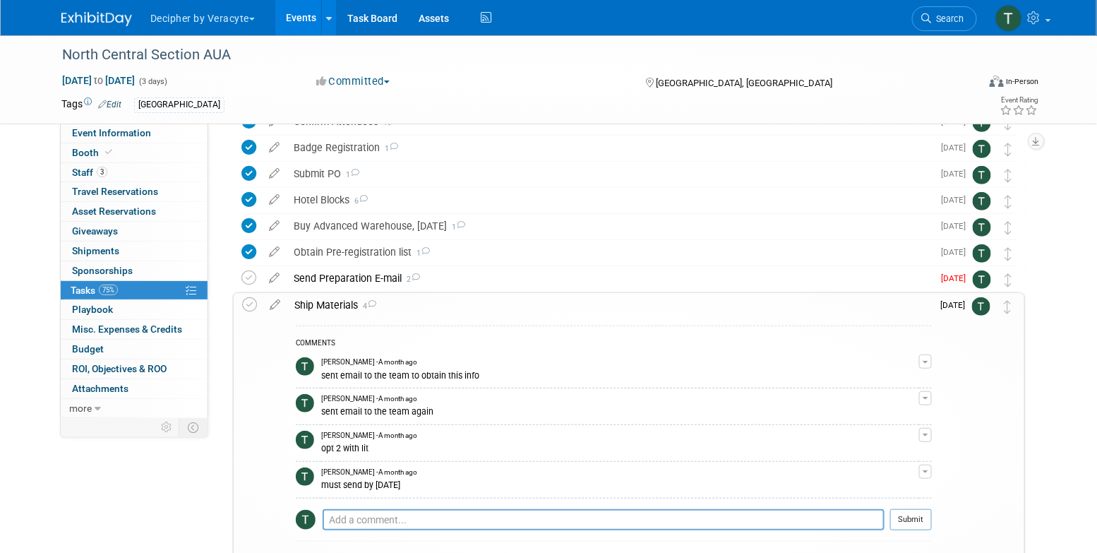
scroll to position [155, 0]
